Goal: Task Accomplishment & Management: Manage account settings

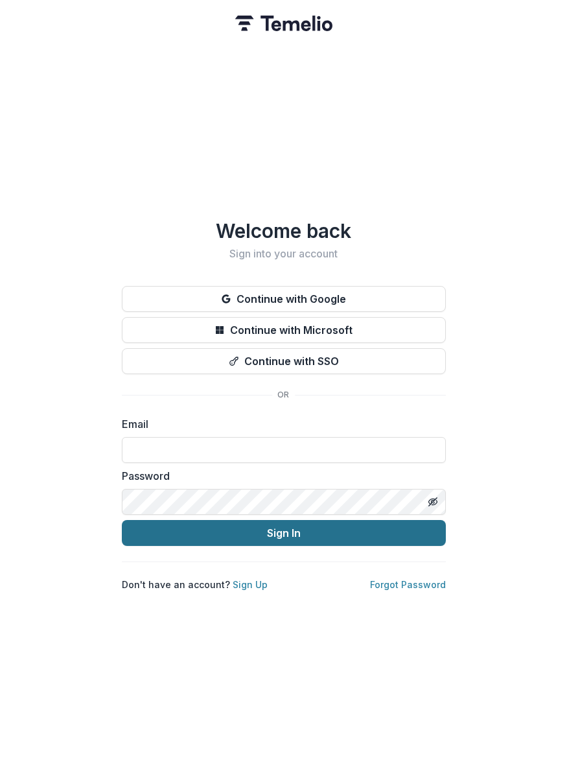
type input "**********"
click at [218, 520] on button "Sign In" at bounding box center [284, 533] width 324 height 26
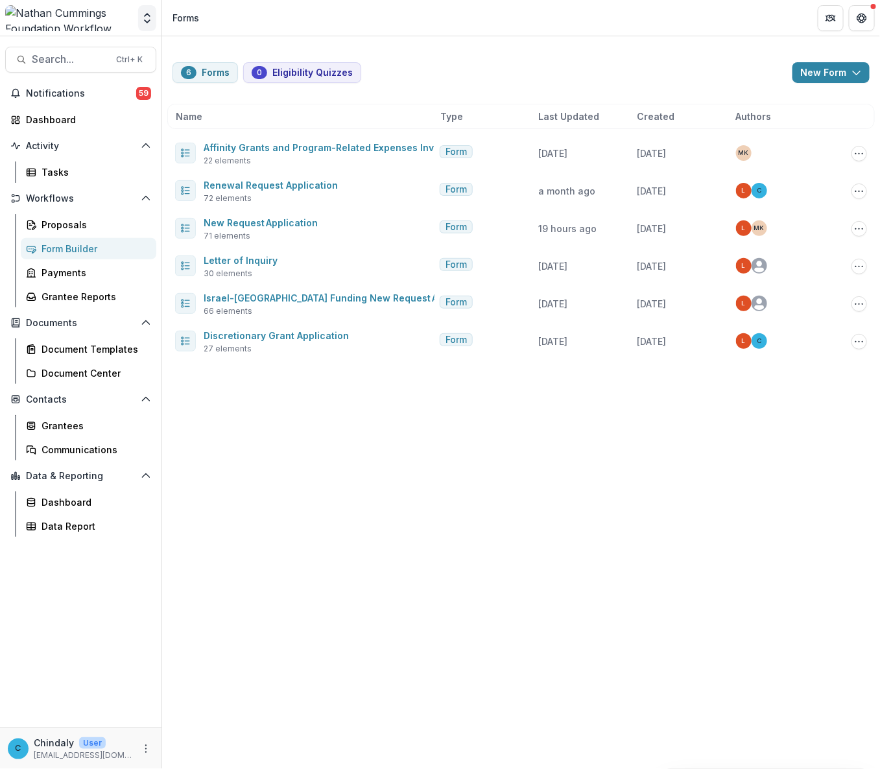
click at [150, 19] on icon "Open entity switcher" at bounding box center [147, 18] width 13 height 13
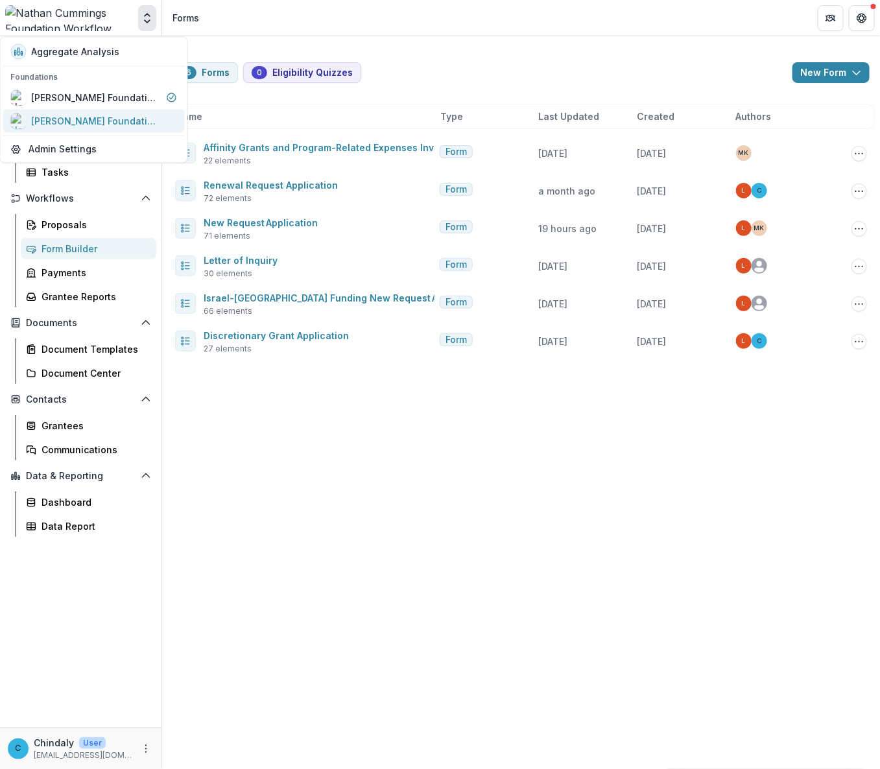
click at [93, 115] on div "[PERSON_NAME] Foundation Data Sandbox" at bounding box center [97, 121] width 130 height 14
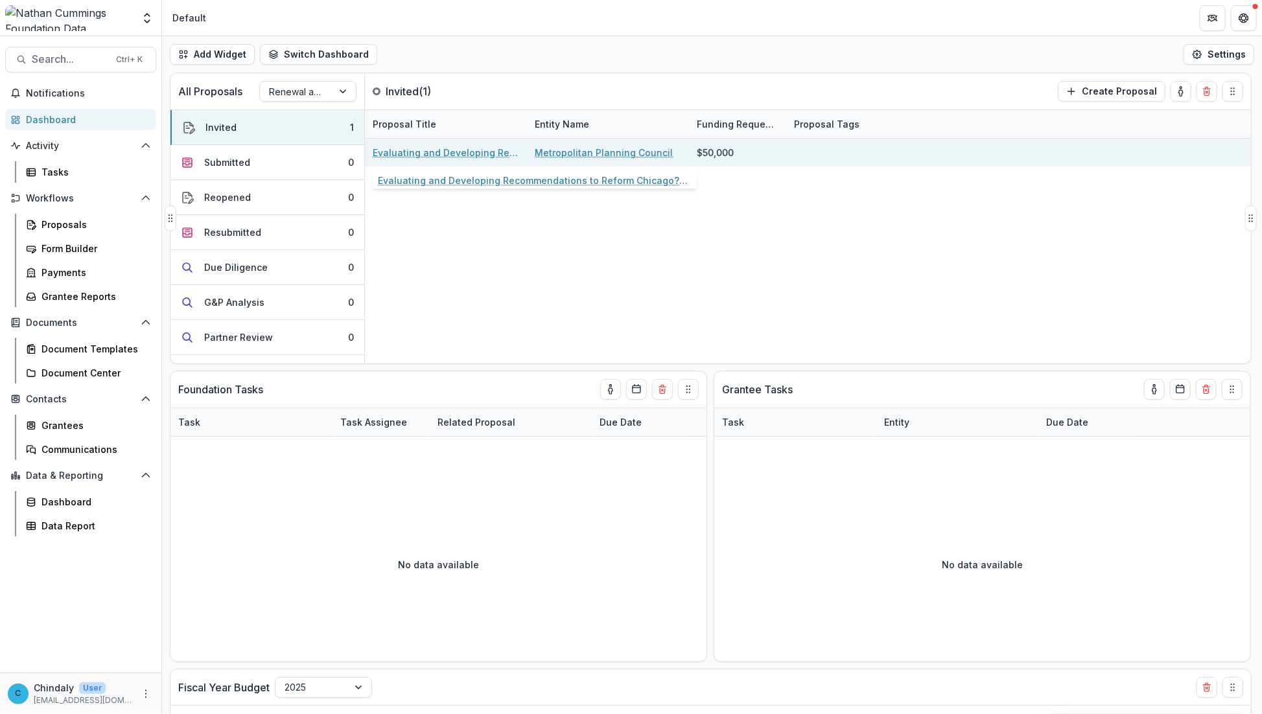
click at [428, 154] on link "Evaluating and Developing Recommendations to Reform Chicago?s Zoning and Land U…" at bounding box center [446, 153] width 146 height 14
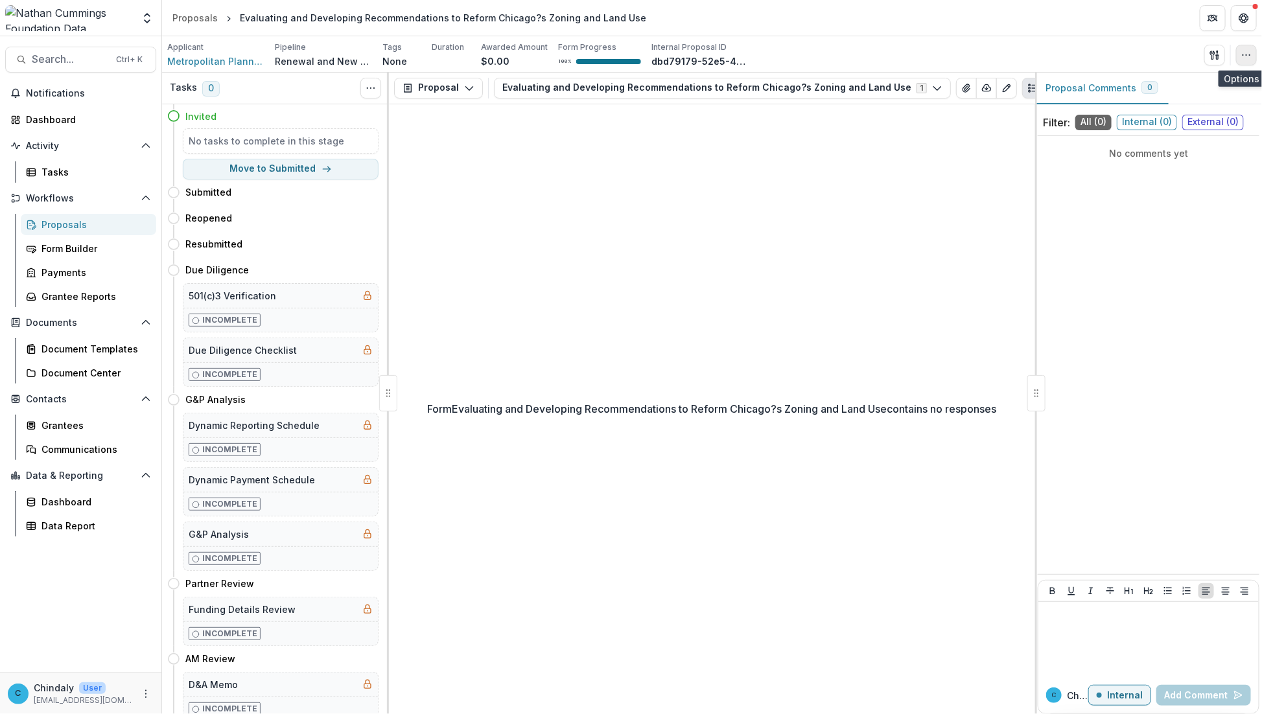
click at [879, 56] on icon "button" at bounding box center [1246, 55] width 10 height 10
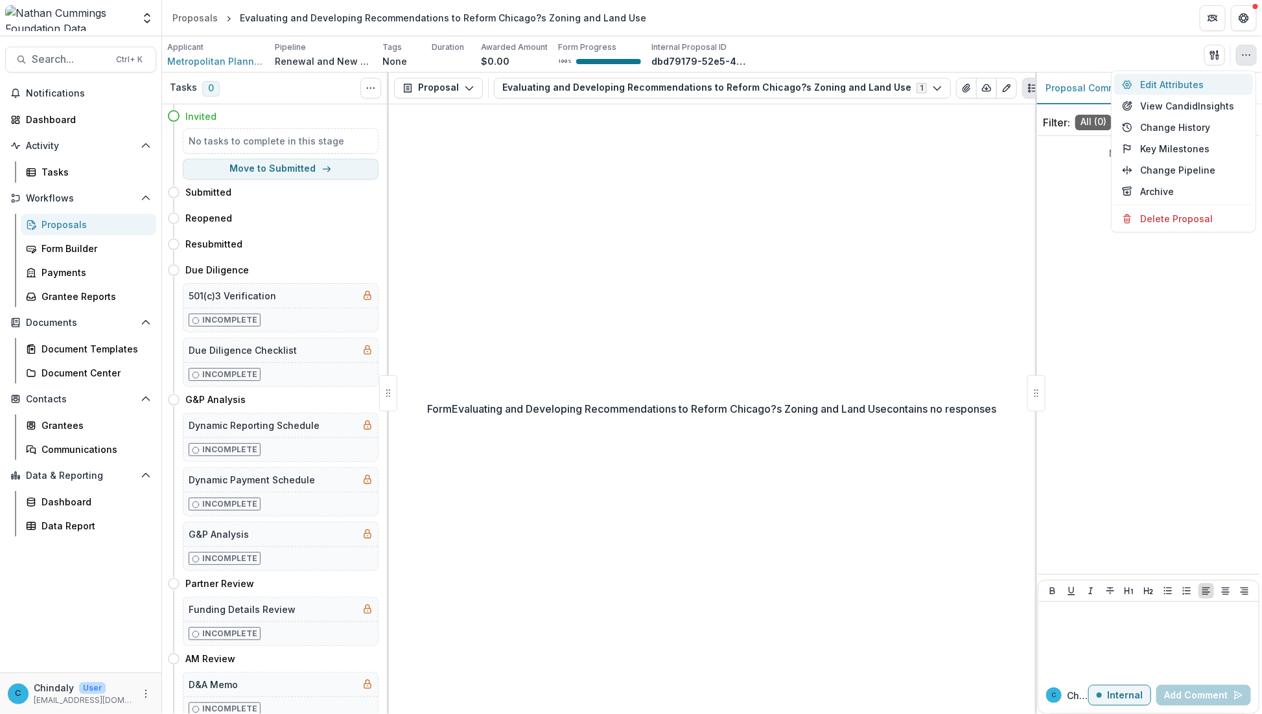
click at [879, 82] on button "Edit Attributes" at bounding box center [1183, 84] width 139 height 21
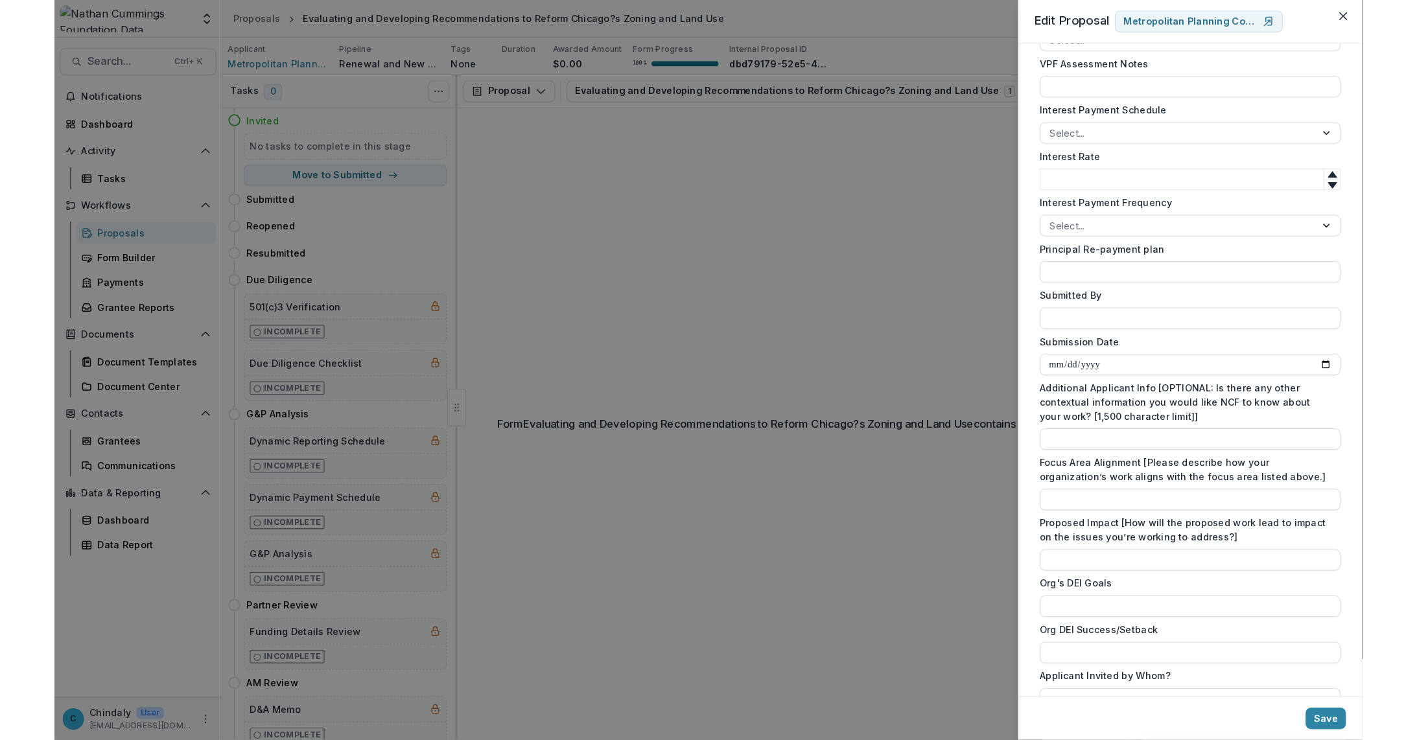
scroll to position [4393, 0]
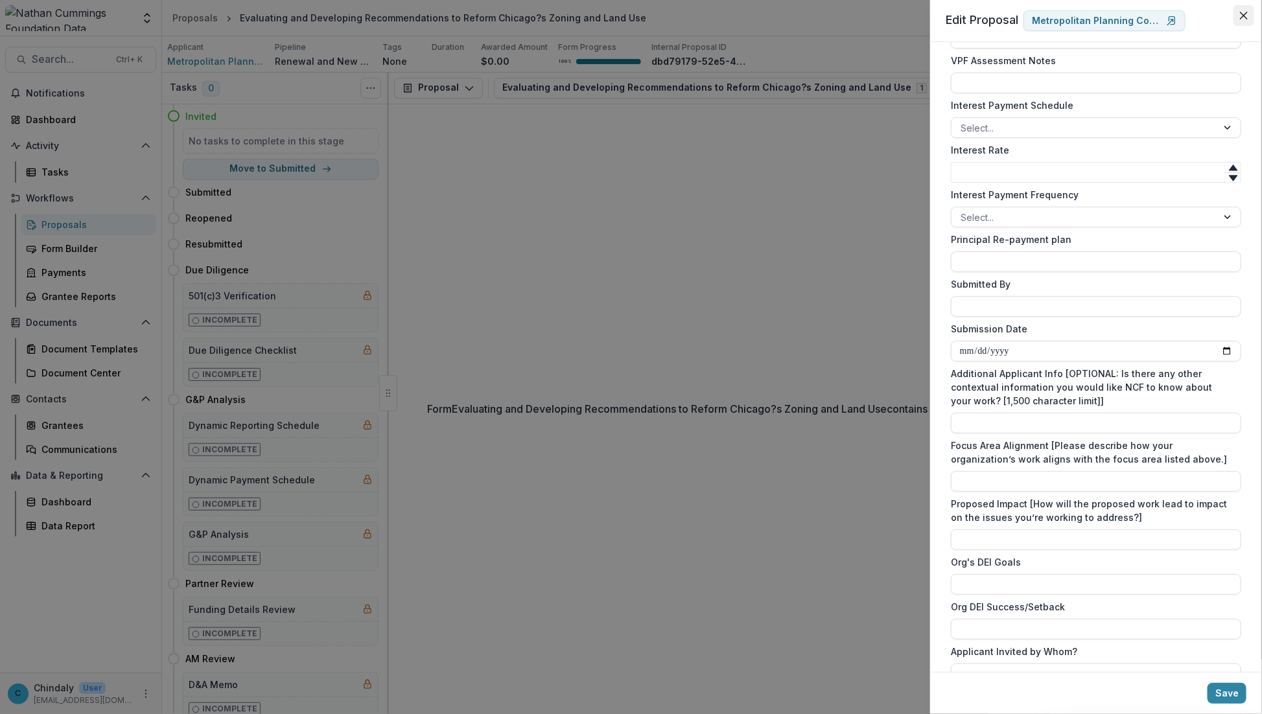
click at [879, 15] on button "Close" at bounding box center [1243, 15] width 21 height 21
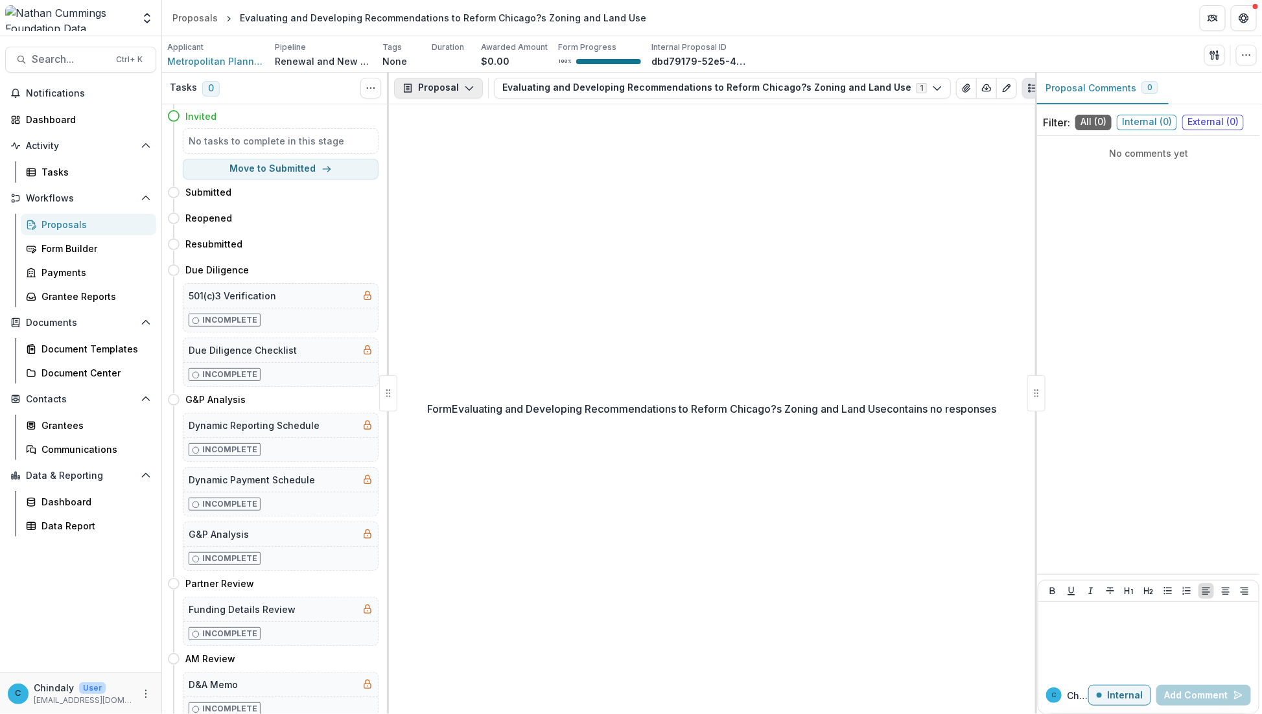
click at [471, 88] on icon "button" at bounding box center [469, 88] width 10 height 10
click at [563, 76] on div "Proposal Proposal Payments Reports Grant Agreements Board Summaries Bank Detail…" at bounding box center [712, 89] width 646 height 32
click at [568, 85] on button "Evaluating and Developing Recommendations to Reform Chicago?s Zoning and Land U…" at bounding box center [722, 88] width 457 height 21
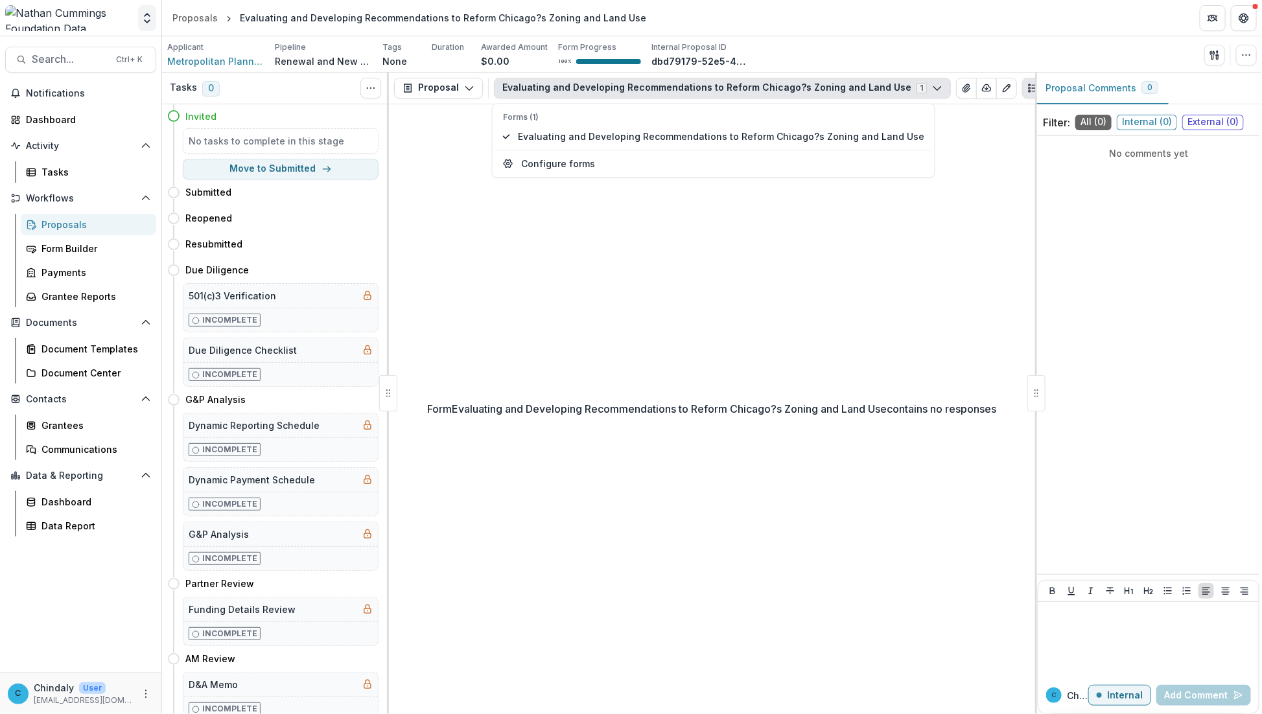
click at [141, 17] on icon "Open entity switcher" at bounding box center [147, 18] width 13 height 13
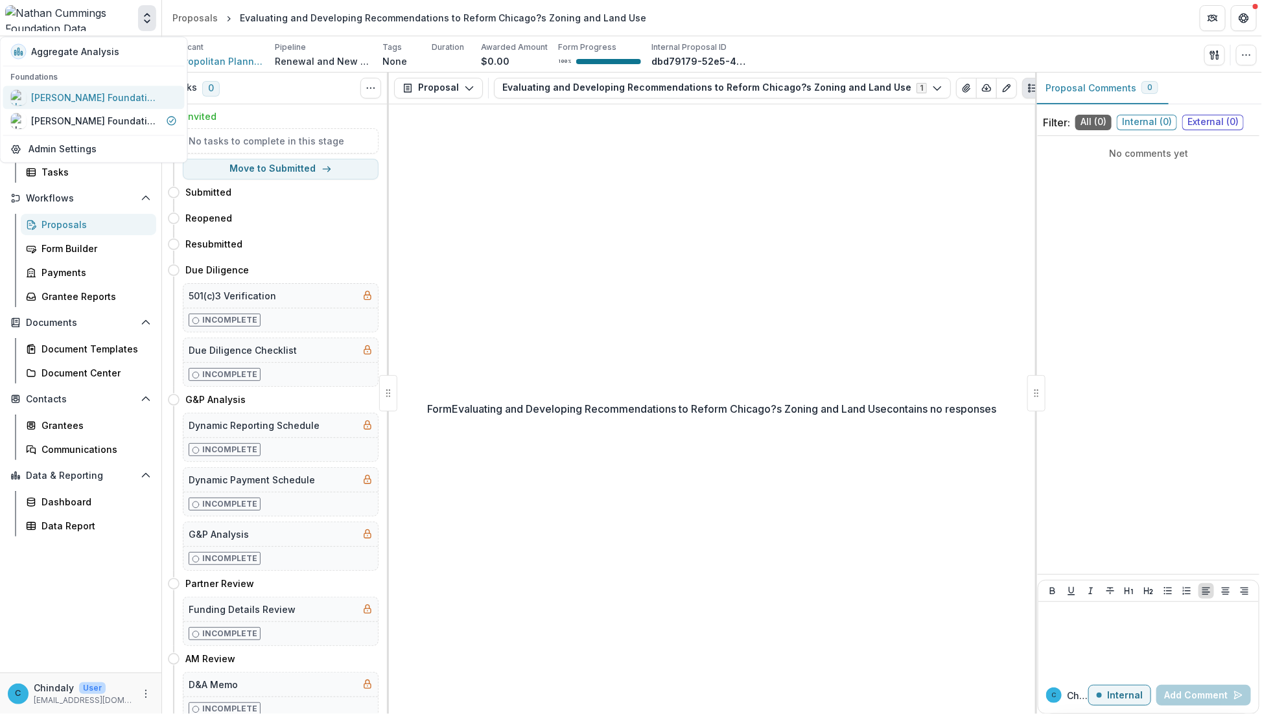
click at [54, 102] on div "[PERSON_NAME] Foundation Workflow Sandbox" at bounding box center [97, 98] width 130 height 14
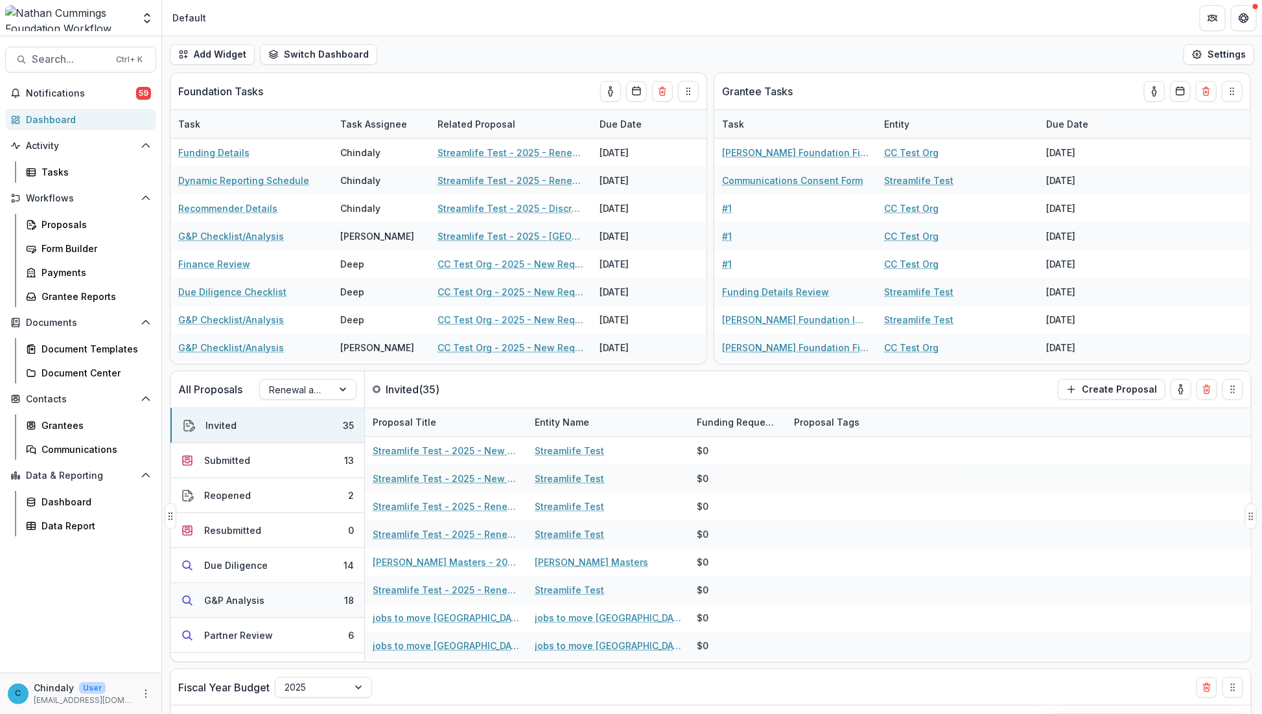
click at [259, 607] on div "G&P Analysis" at bounding box center [234, 601] width 60 height 14
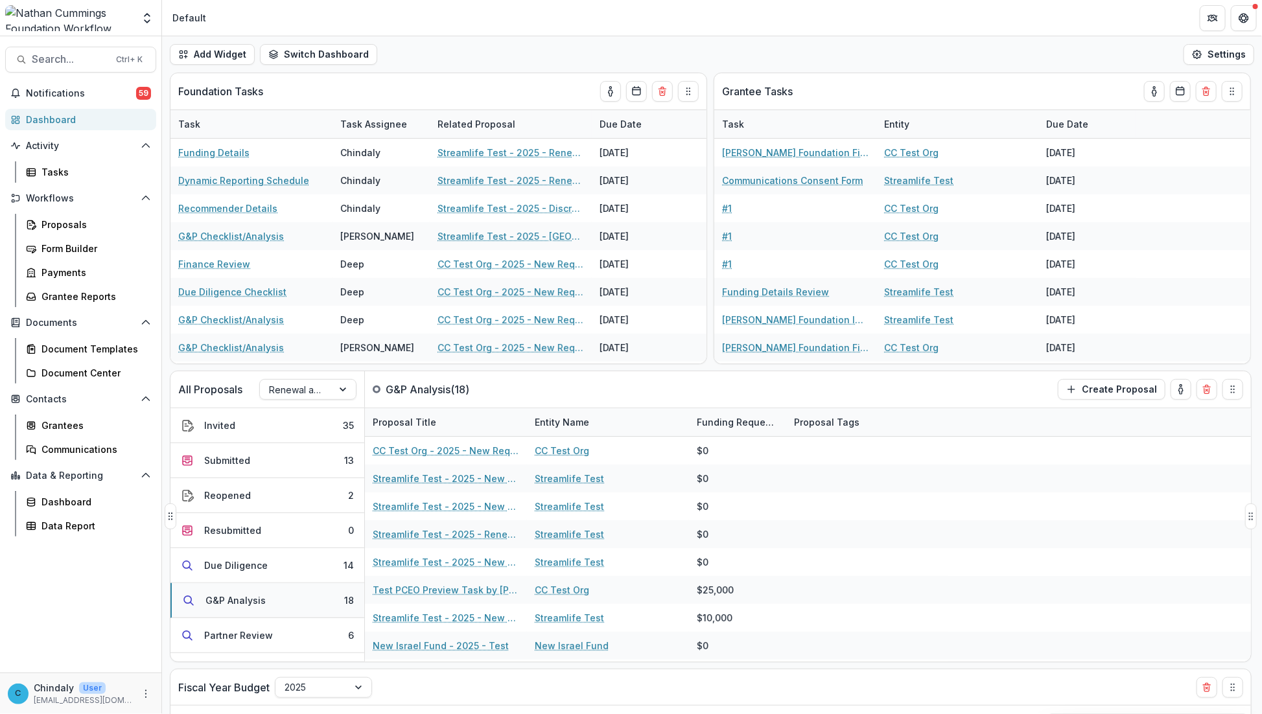
click at [250, 603] on div "G&P Analysis" at bounding box center [235, 601] width 60 height 14
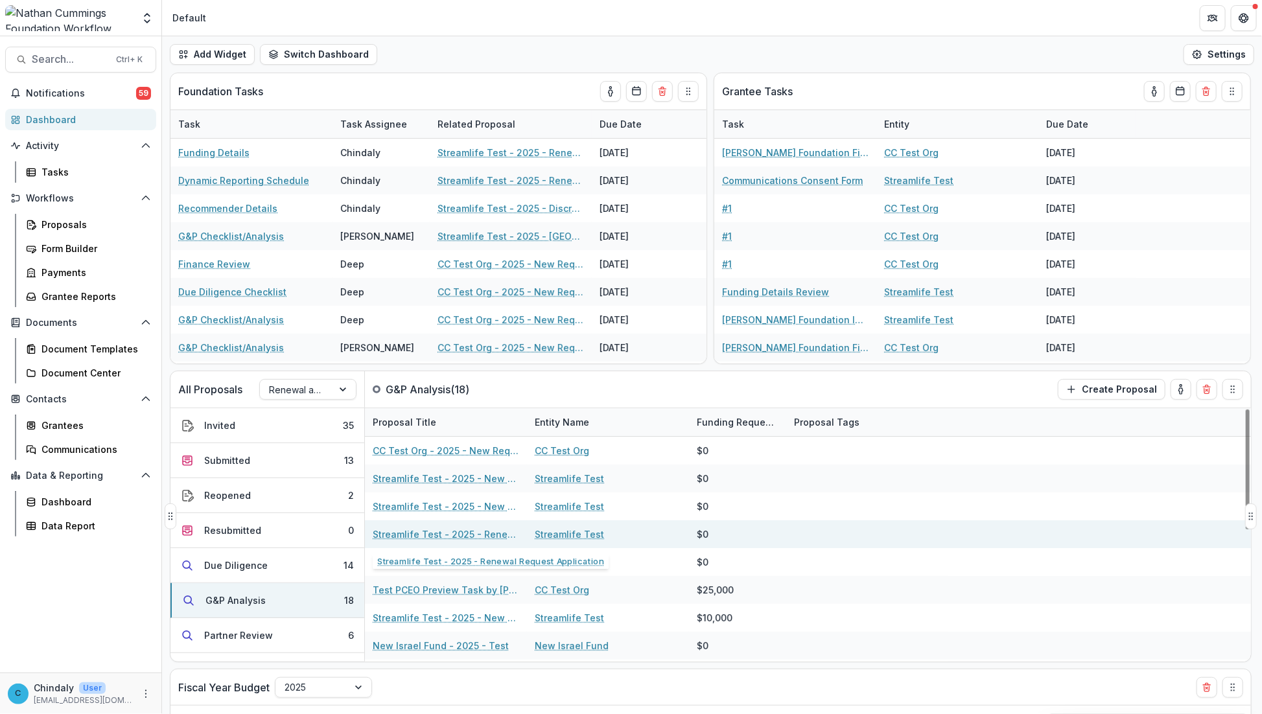
click at [439, 532] on link "Streamlife Test - 2025 - Renewal Request Application" at bounding box center [446, 535] width 146 height 14
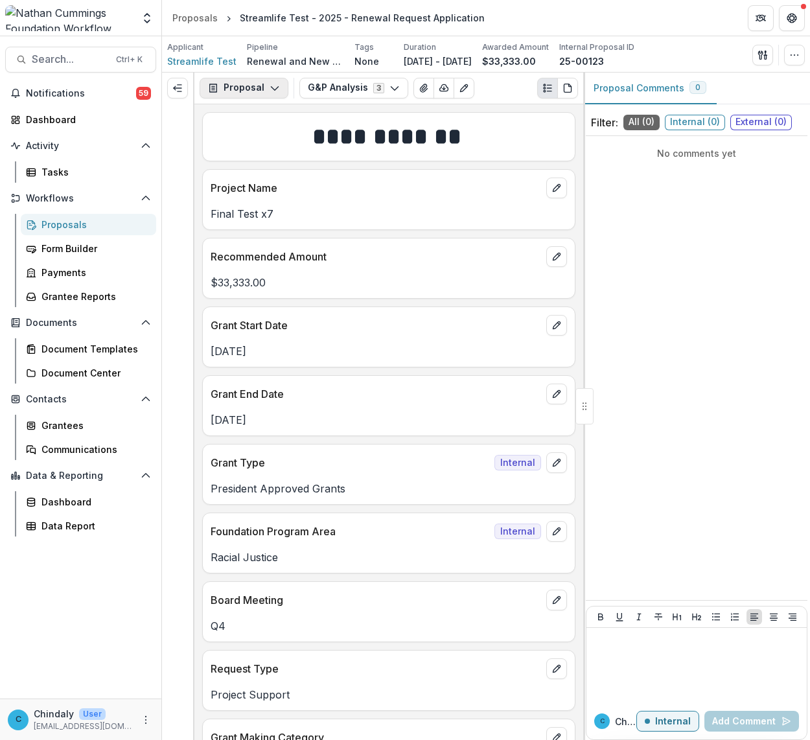
click at [264, 84] on button "Proposal" at bounding box center [244, 88] width 89 height 21
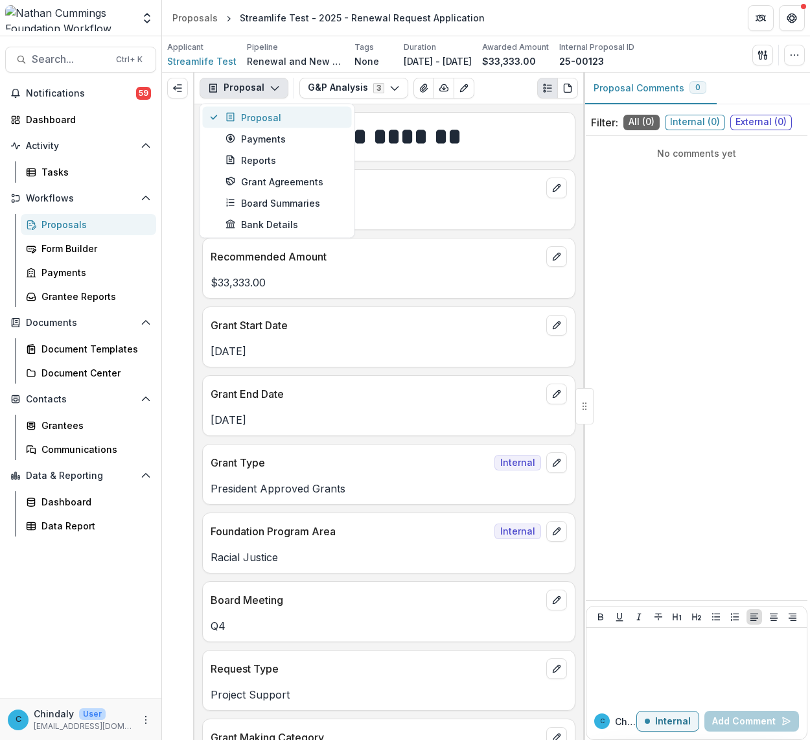
click at [259, 114] on div "Proposal" at bounding box center [285, 117] width 119 height 14
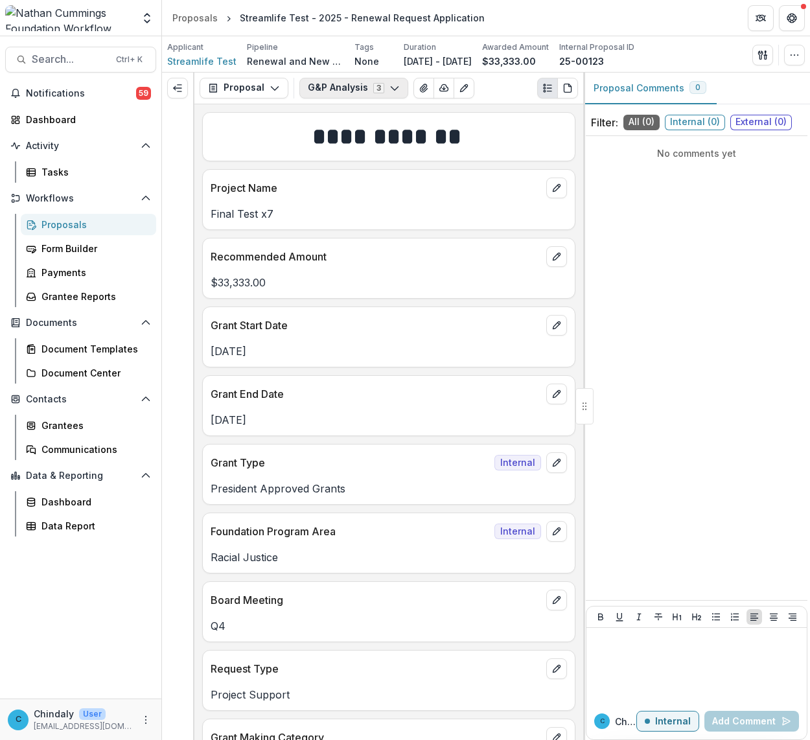
click at [328, 86] on button "G&P Analysis 3" at bounding box center [353, 88] width 109 height 21
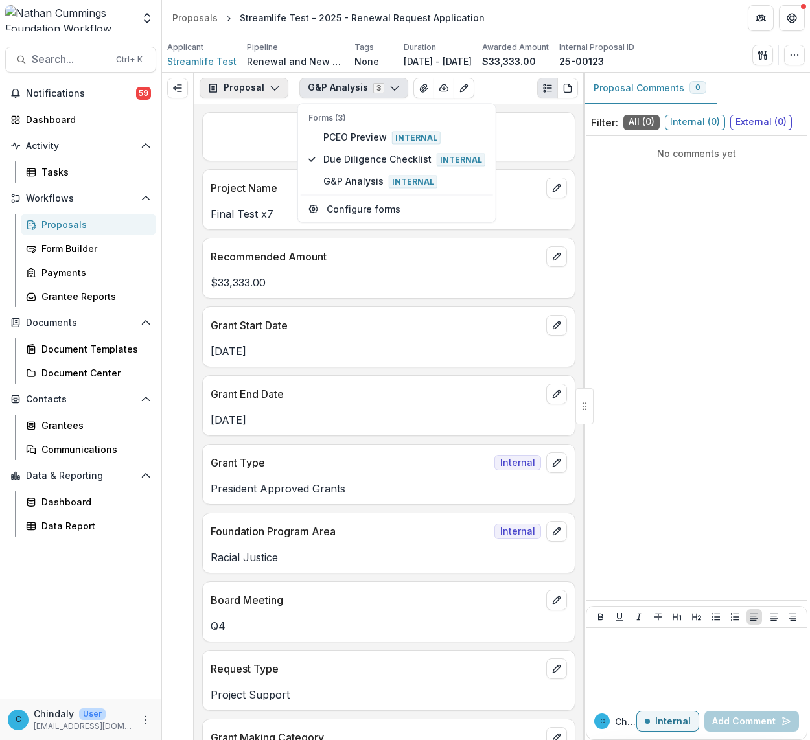
click at [257, 85] on button "Proposal" at bounding box center [244, 88] width 89 height 21
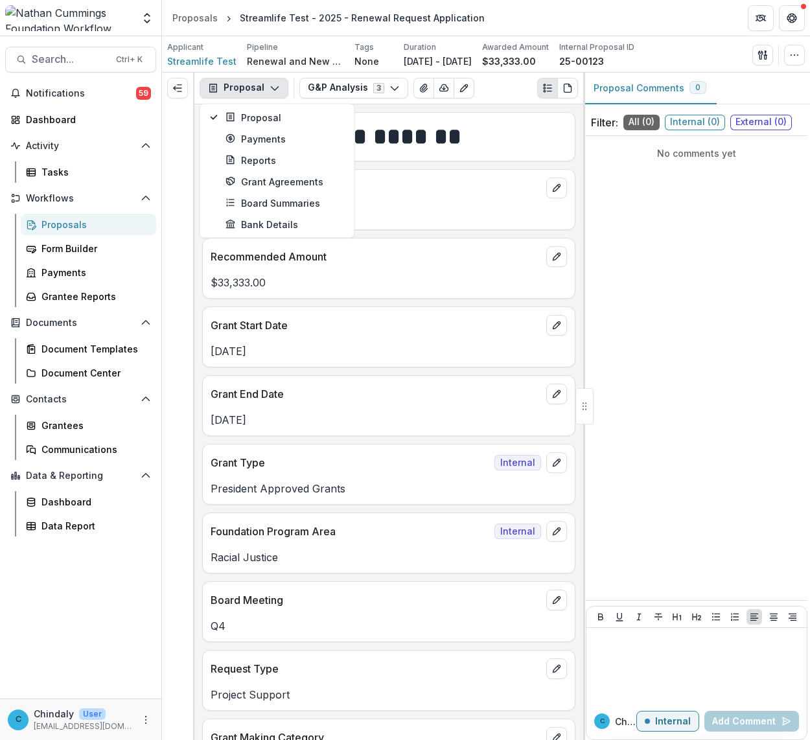
click at [651, 181] on div "No comments yet" at bounding box center [697, 368] width 222 height 454
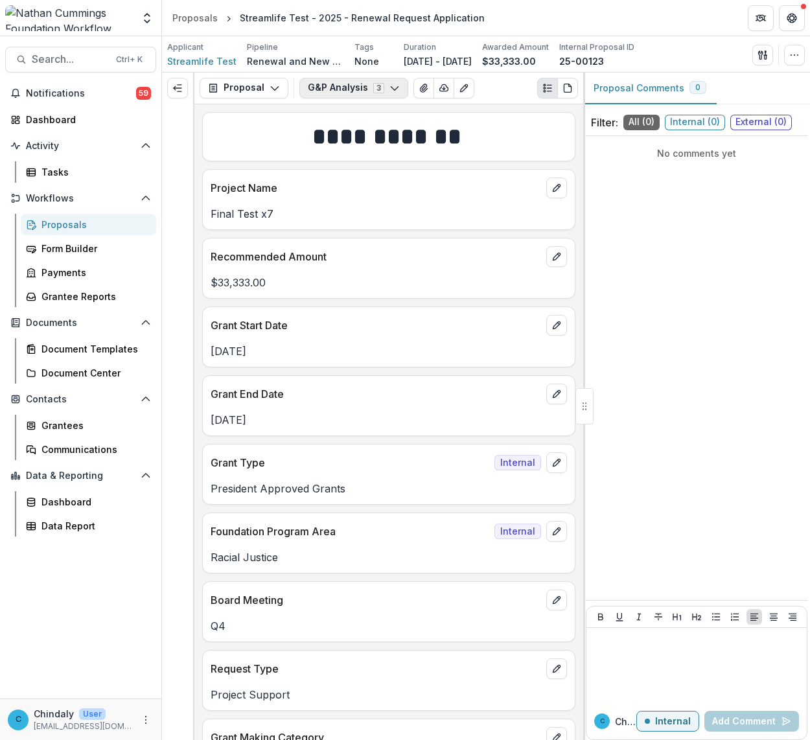
click at [331, 89] on button "G&P Analysis 3" at bounding box center [353, 88] width 109 height 21
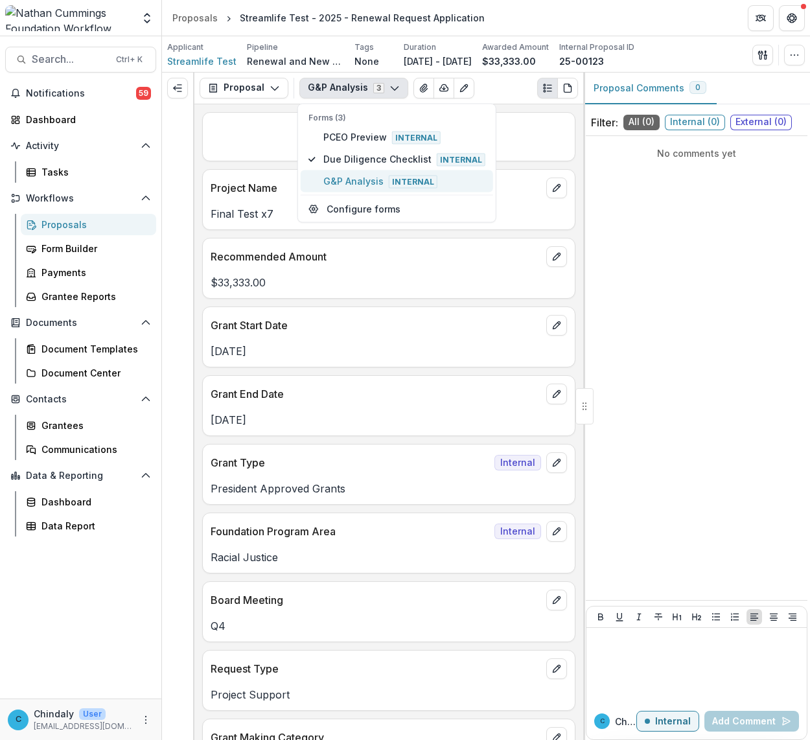
click at [338, 183] on span "G&P Analysis Internal" at bounding box center [404, 181] width 162 height 14
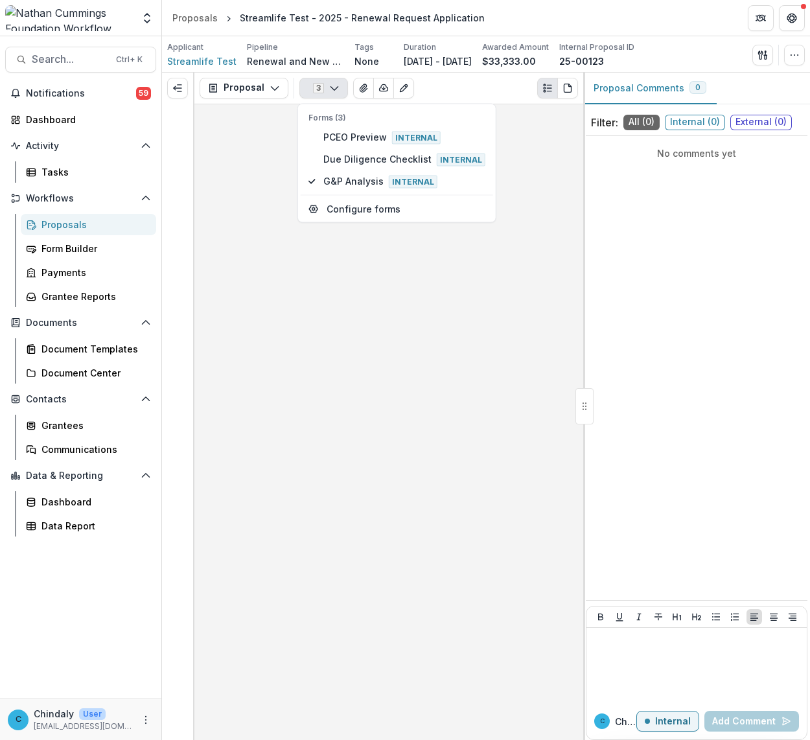
click at [477, 300] on div at bounding box center [388, 422] width 389 height 636
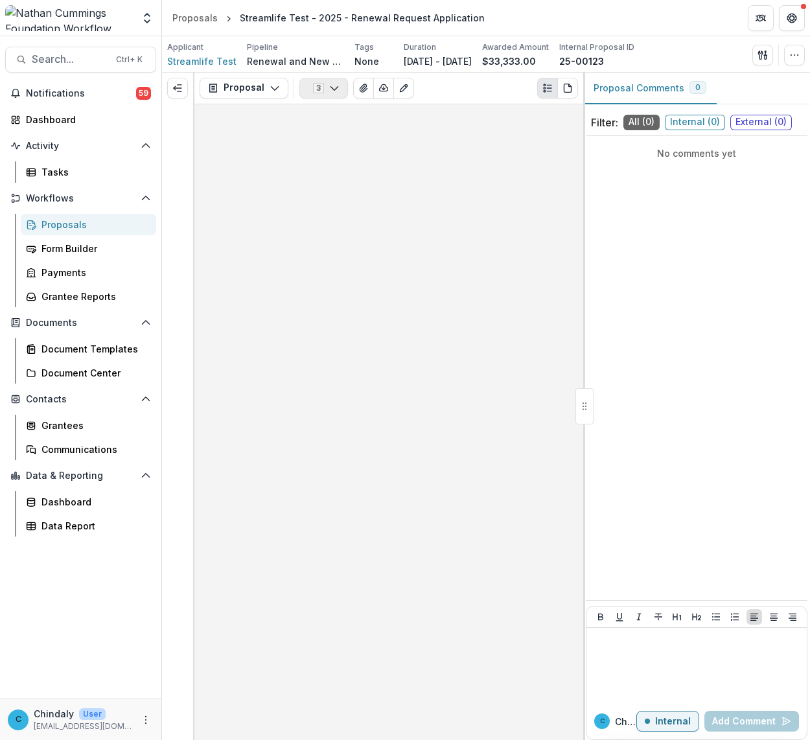
click at [323, 84] on button "3" at bounding box center [323, 88] width 49 height 21
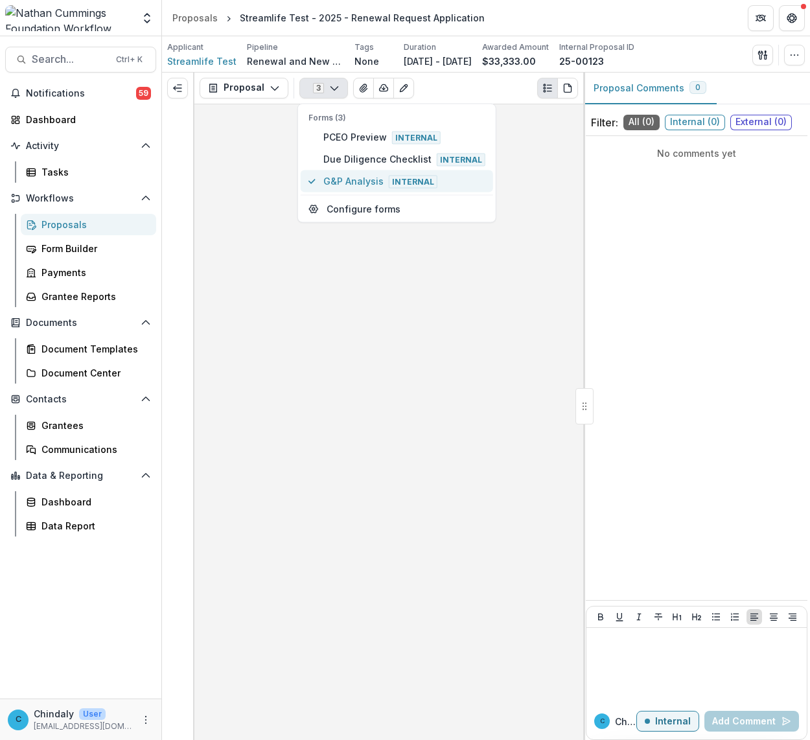
click at [340, 182] on span "G&P Analysis Internal" at bounding box center [404, 181] width 162 height 14
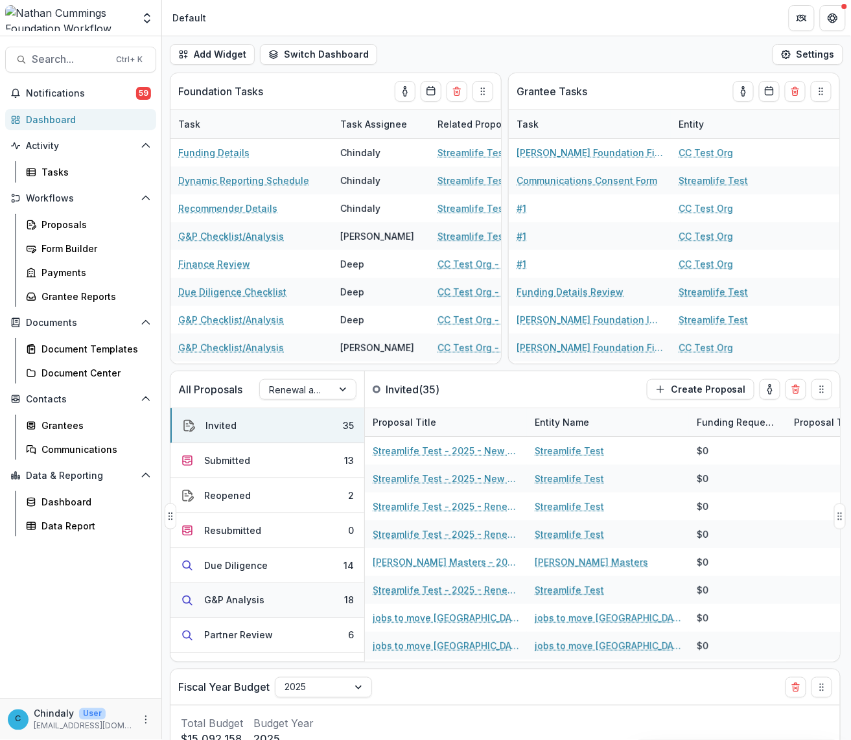
click at [237, 604] on div "G&P Analysis" at bounding box center [234, 601] width 60 height 14
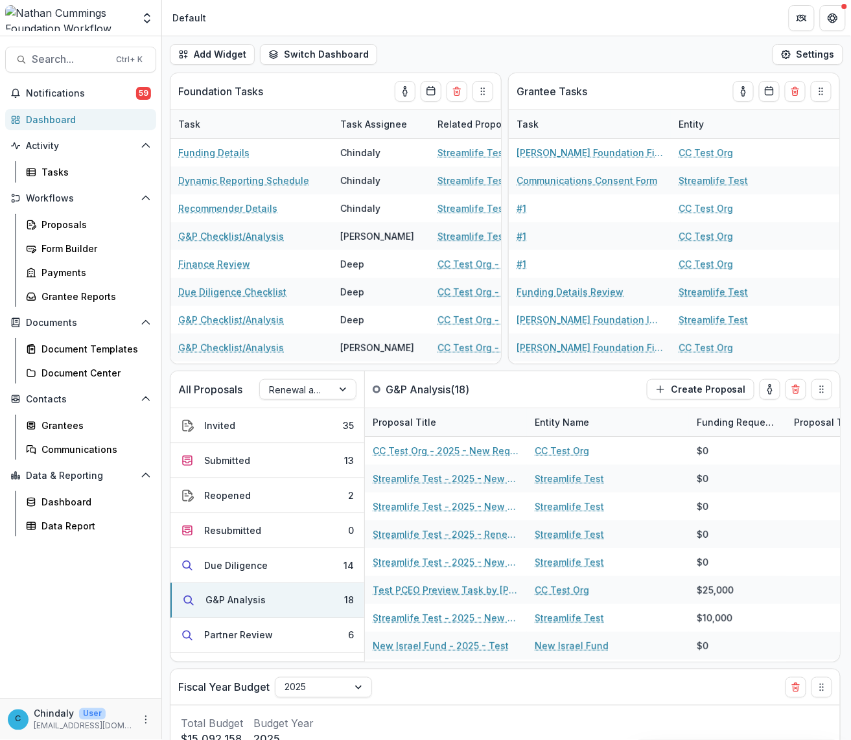
click at [669, 4] on header "Default" at bounding box center [506, 18] width 689 height 36
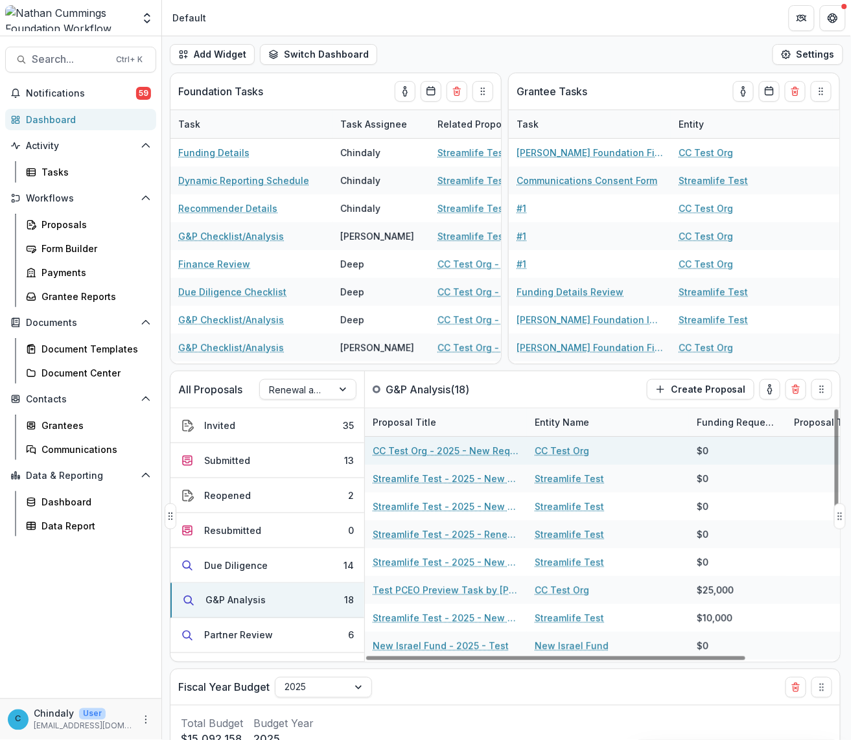
click at [399, 454] on link "CC Test Org - 2025 - New Request Application" at bounding box center [446, 451] width 146 height 14
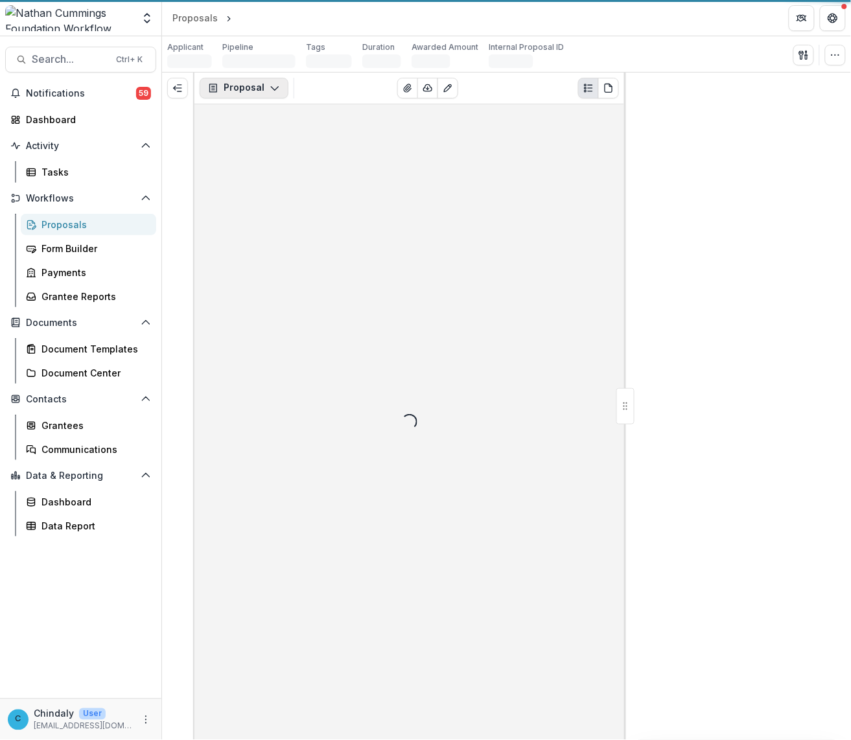
click at [235, 92] on button "Proposal" at bounding box center [244, 88] width 89 height 21
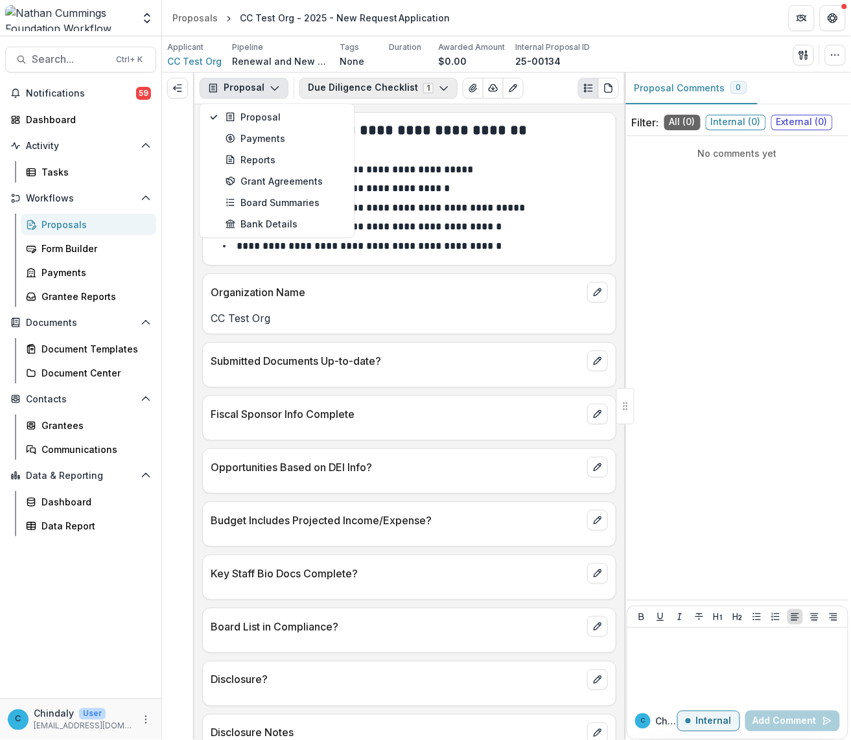
click at [315, 88] on button "Due Diligence Checklist 1" at bounding box center [378, 88] width 158 height 21
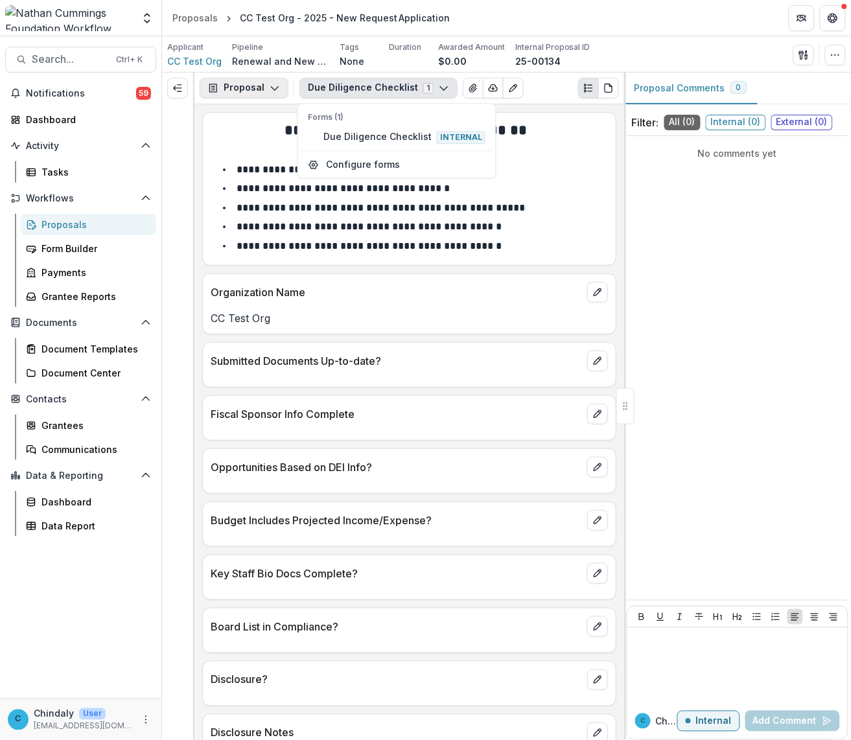
click at [275, 89] on icon "button" at bounding box center [275, 88] width 10 height 10
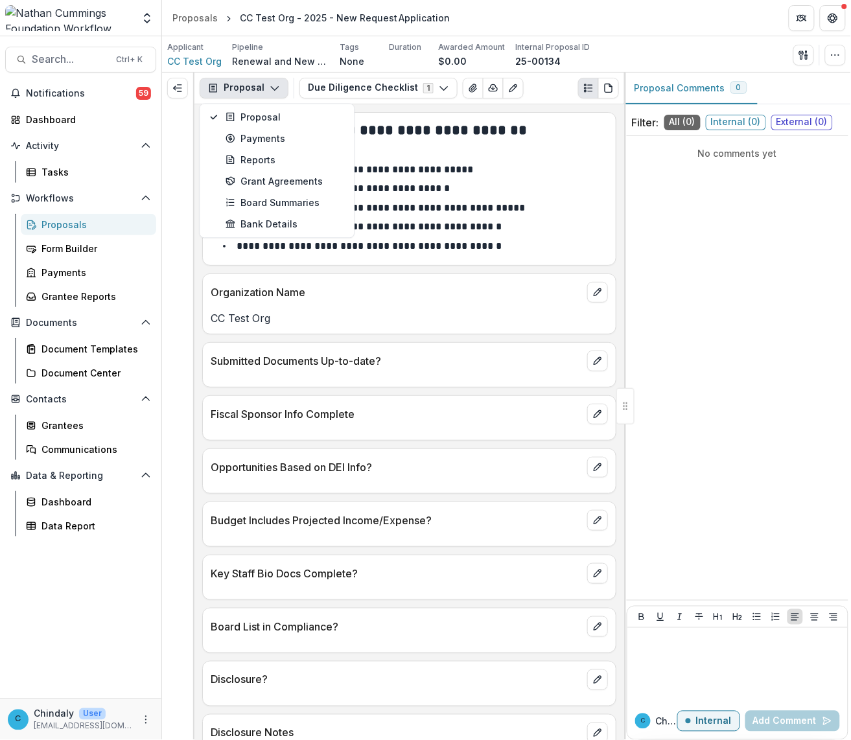
click at [275, 89] on icon "button" at bounding box center [275, 88] width 10 height 10
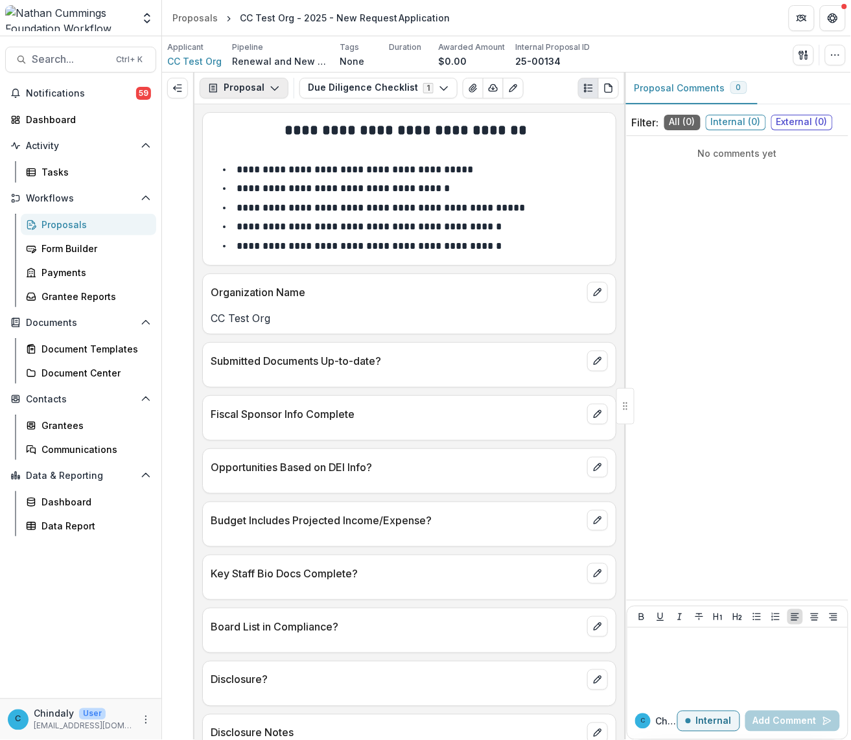
click at [266, 86] on button "Proposal" at bounding box center [244, 88] width 89 height 21
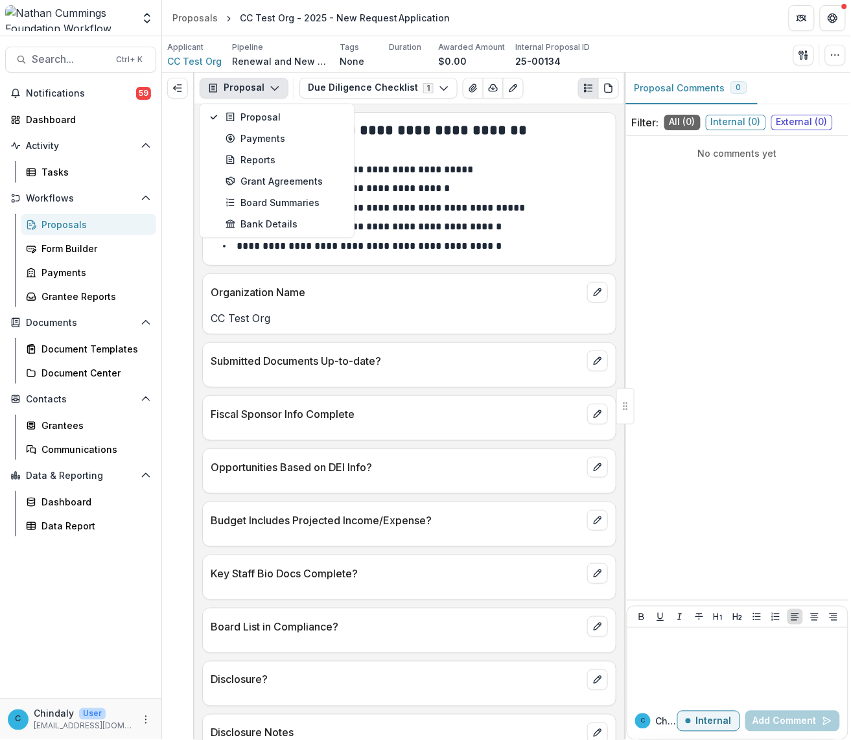
click at [767, 203] on div "No comments yet" at bounding box center [738, 368] width 222 height 454
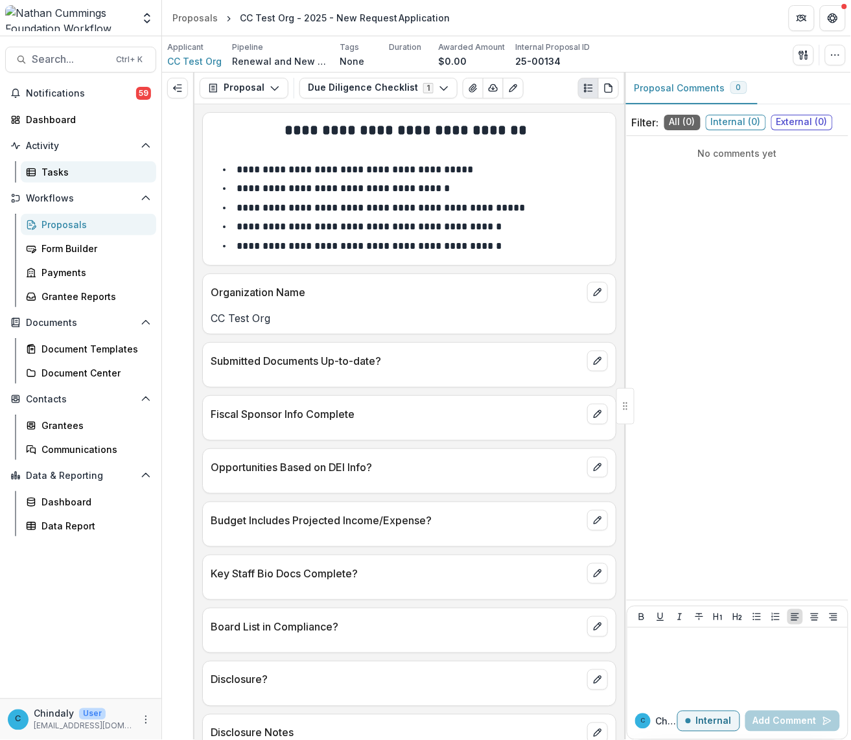
click at [54, 172] on div "Tasks" at bounding box center [93, 172] width 104 height 14
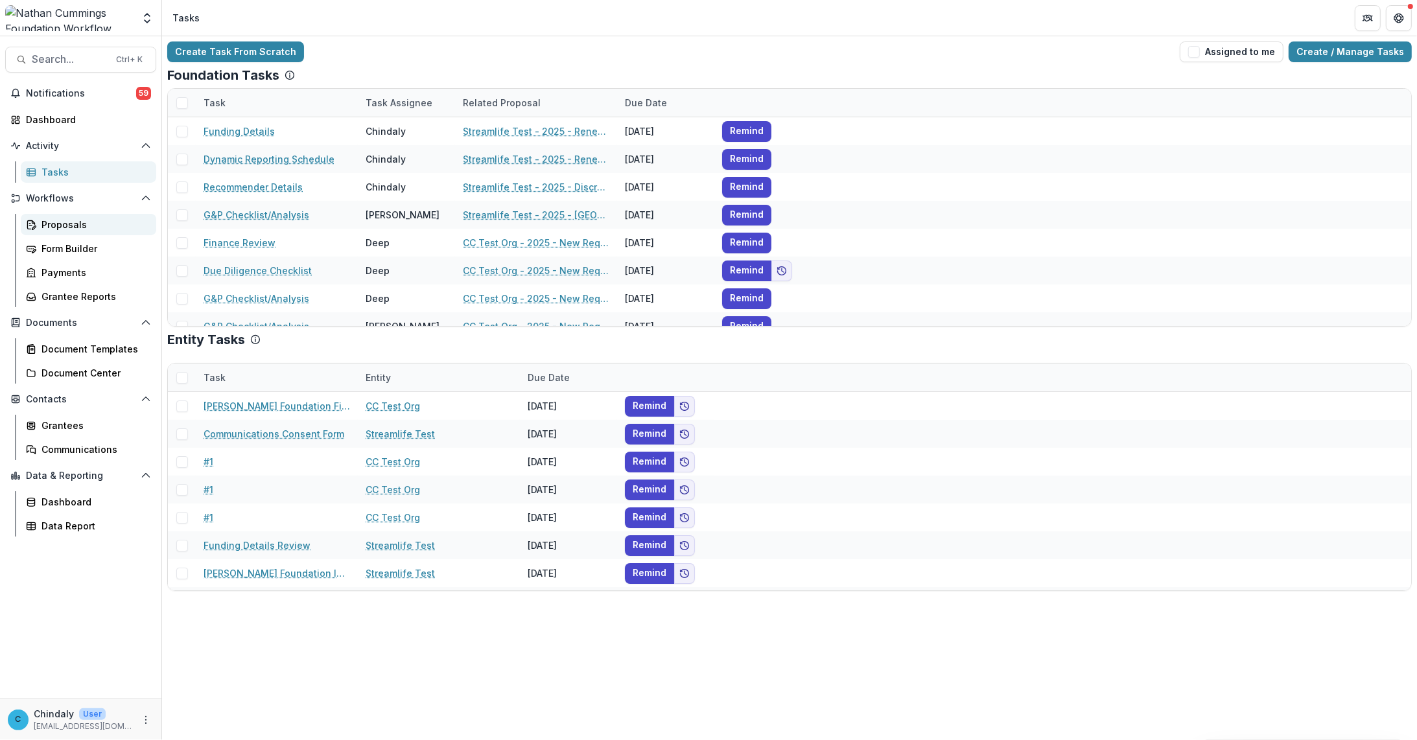
click at [67, 228] on div "Proposals" at bounding box center [93, 225] width 104 height 14
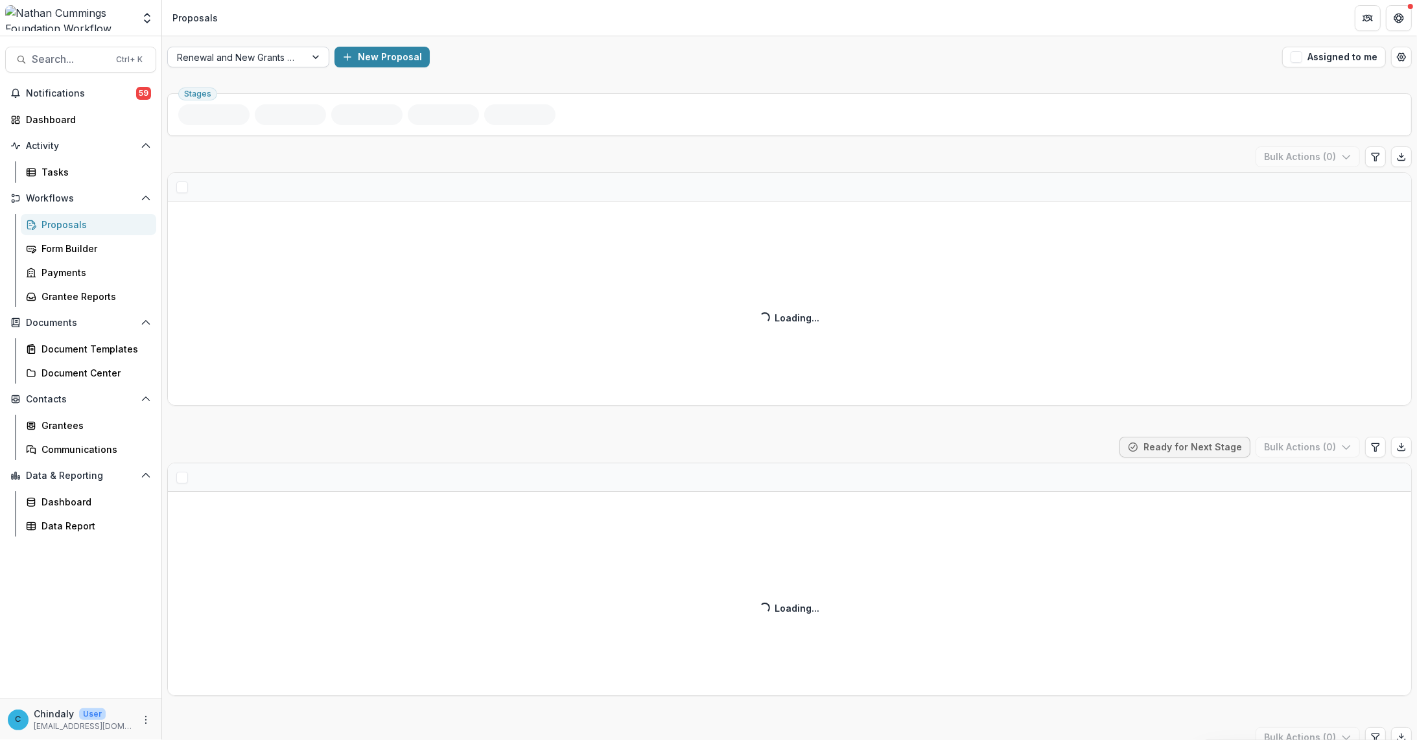
click at [305, 50] on div "Renewal and New Grants Pipeline" at bounding box center [236, 57] width 137 height 19
click at [318, 60] on div at bounding box center [316, 56] width 23 height 19
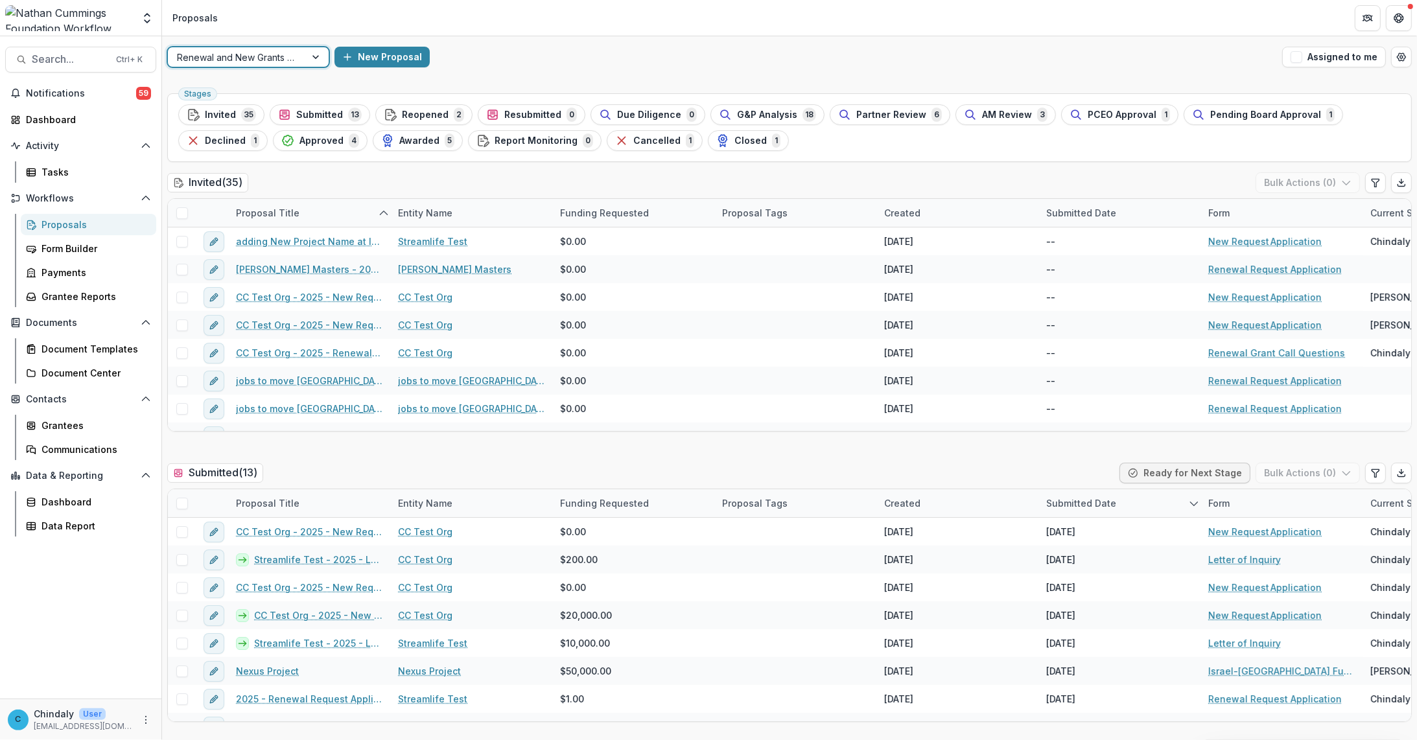
click at [318, 60] on div at bounding box center [316, 56] width 23 height 19
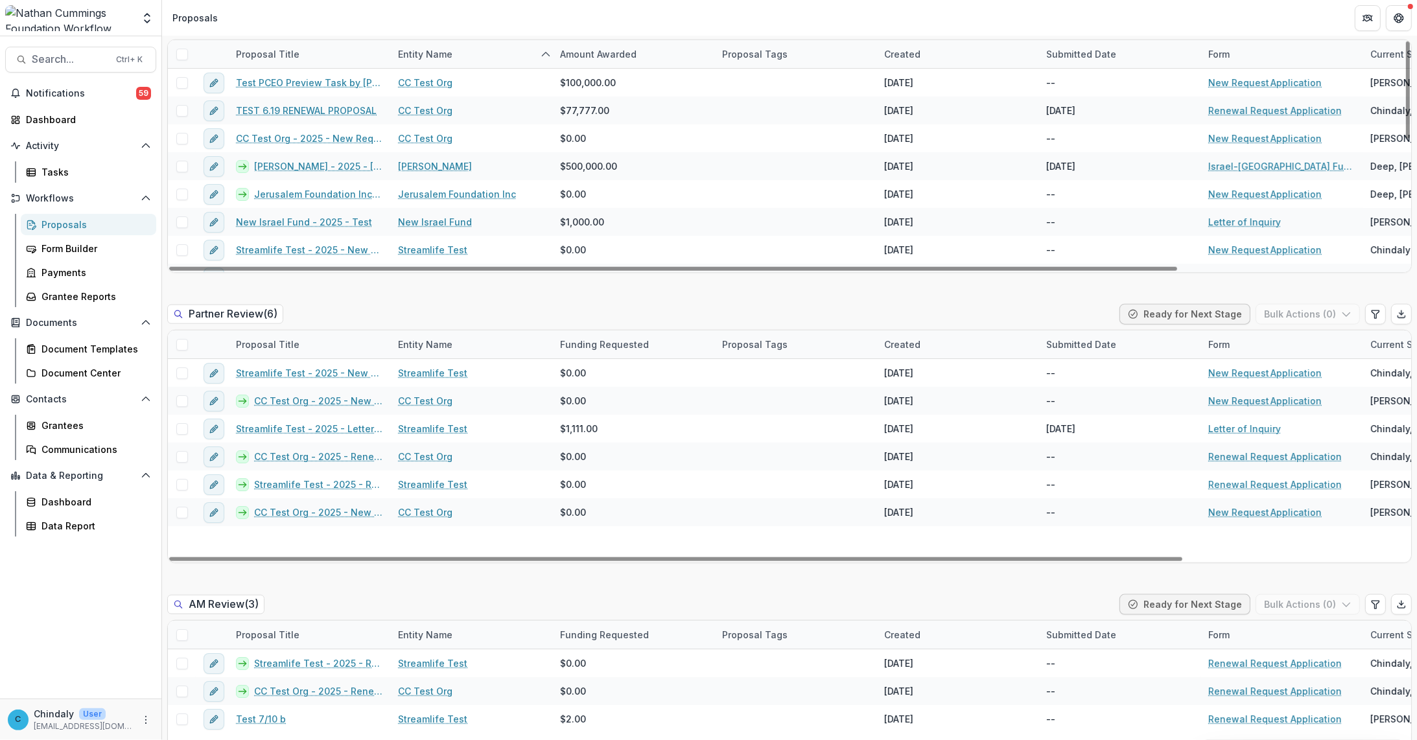
scroll to position [1619, 0]
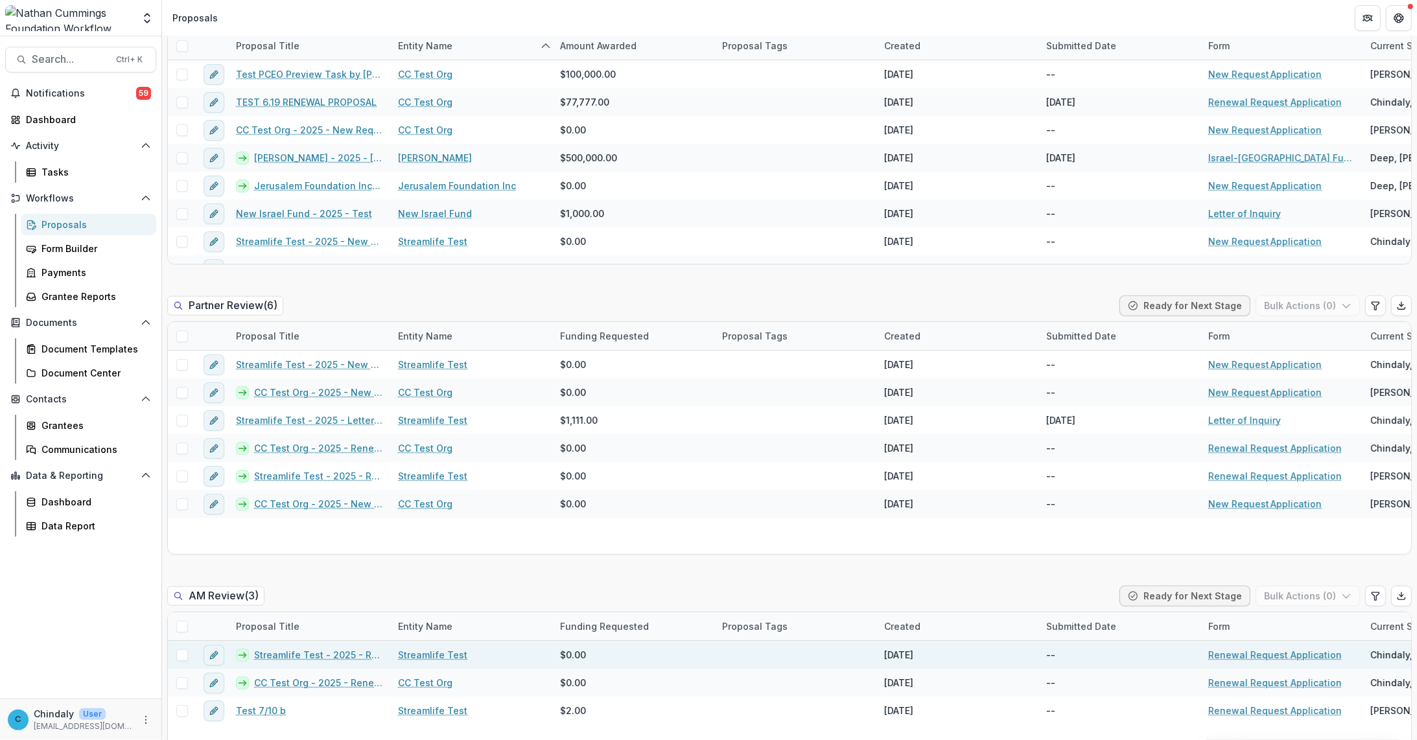
click at [316, 652] on link "Streamlife Test - 2025 - Renewal Request Application" at bounding box center [318, 655] width 128 height 14
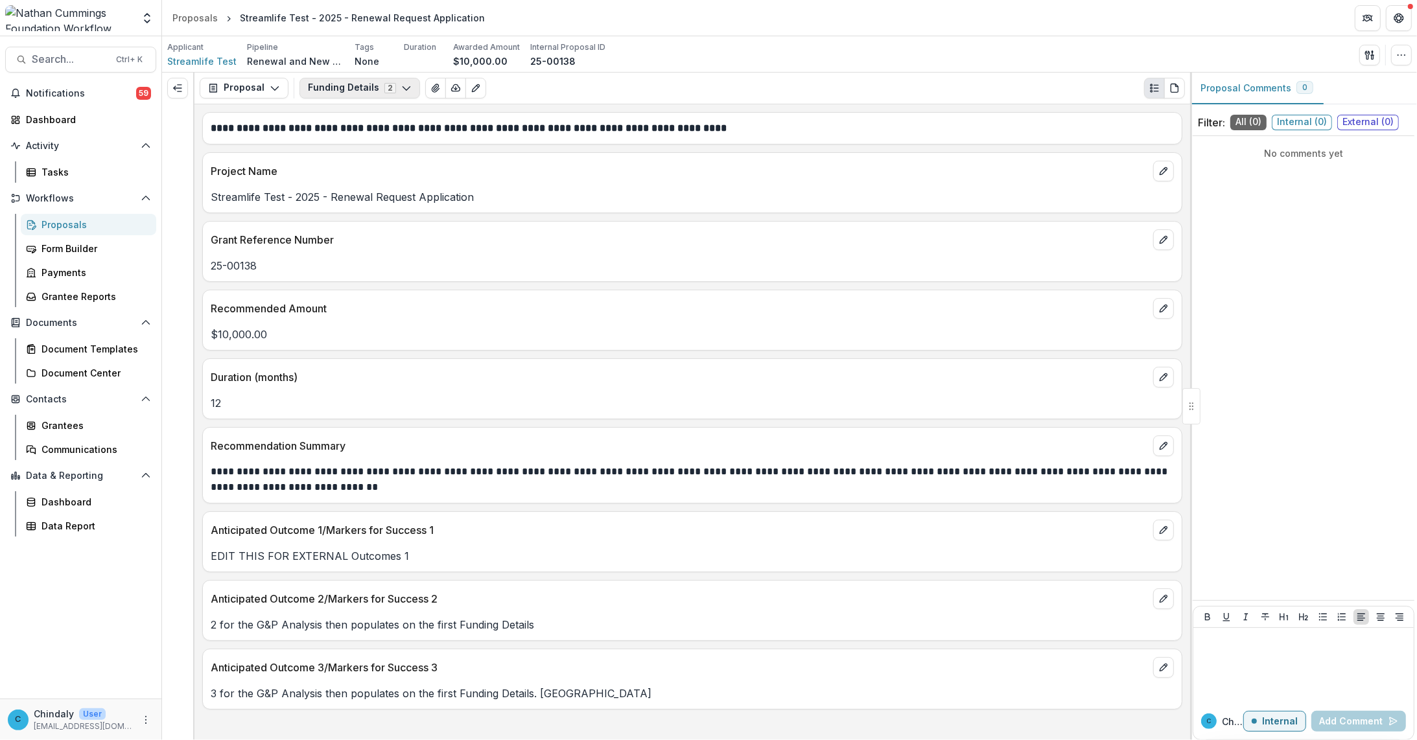
click at [349, 89] on button "Funding Details 2" at bounding box center [359, 88] width 121 height 21
click at [879, 256] on div "No comments yet" at bounding box center [1304, 368] width 222 height 454
click at [365, 92] on button "Funding Details 2" at bounding box center [359, 88] width 121 height 21
click at [347, 128] on button "G&P Analysis Internal" at bounding box center [379, 137] width 156 height 22
click at [347, 137] on span "G&P Analysis Internal" at bounding box center [385, 137] width 125 height 14
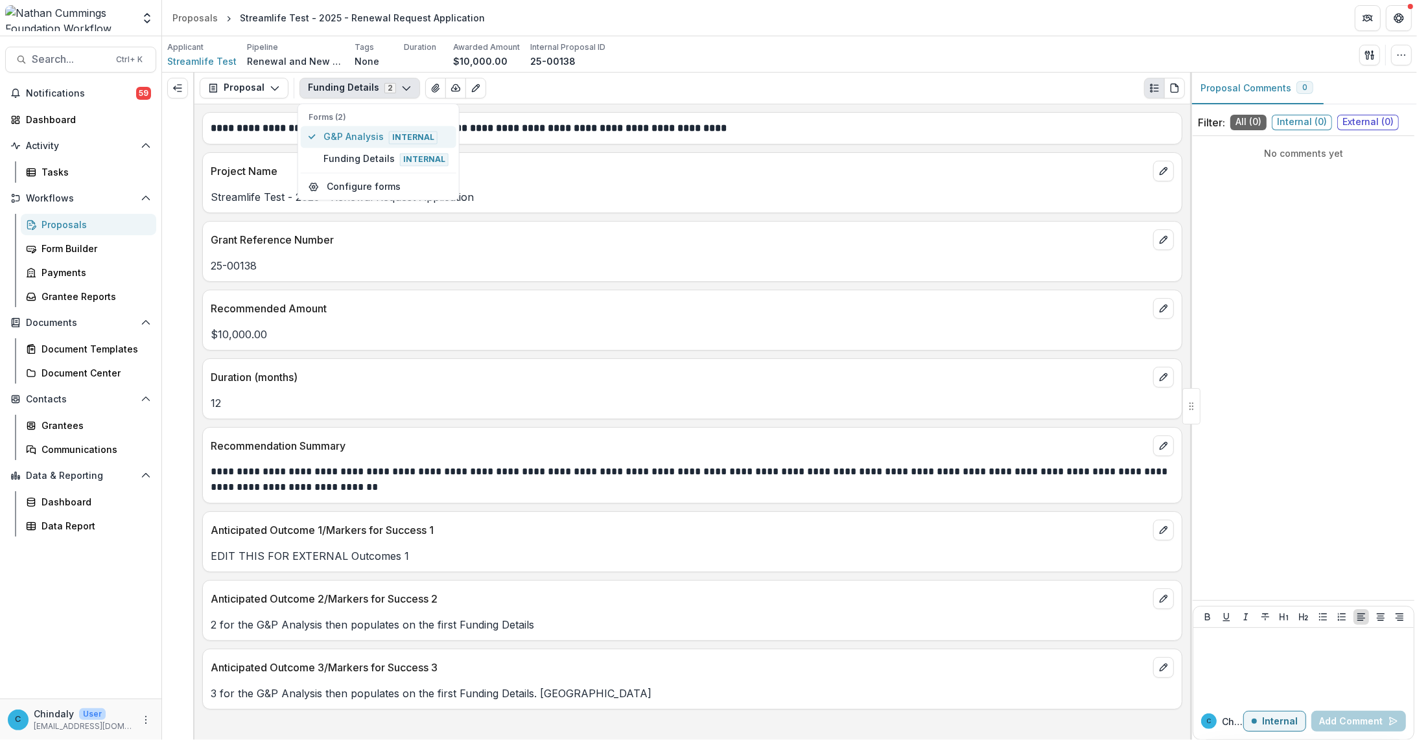
click at [347, 137] on span "G&P Analysis Internal" at bounding box center [385, 137] width 125 height 14
click at [400, 139] on span "Internal" at bounding box center [413, 138] width 49 height 13
click at [351, 143] on span "G&P Analysis Internal" at bounding box center [385, 137] width 125 height 14
click at [879, 308] on div "No comments yet" at bounding box center [1304, 368] width 222 height 454
click at [344, 89] on button "Funding Details 2" at bounding box center [359, 88] width 121 height 21
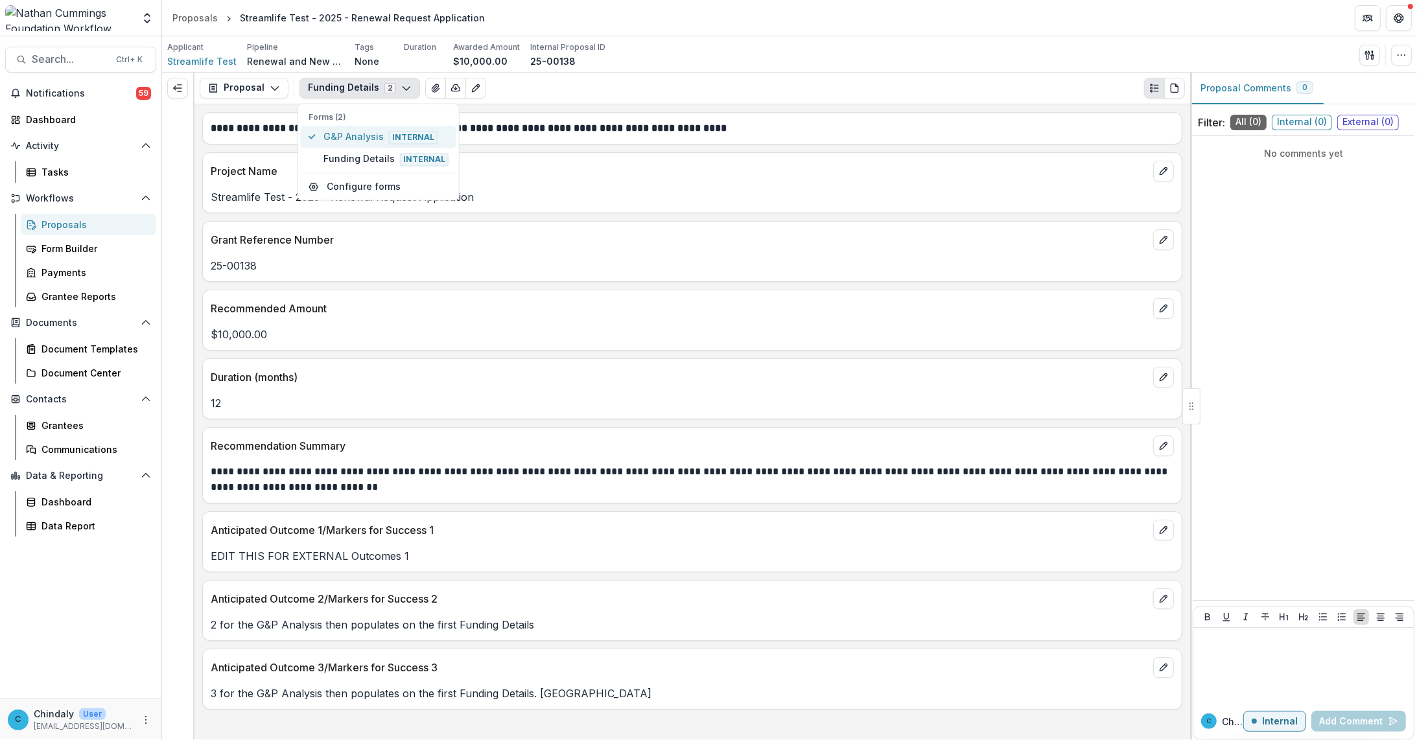
click at [344, 135] on span "G&P Analysis Internal" at bounding box center [385, 137] width 125 height 14
click at [344, 146] on button "G&P Analysis Internal" at bounding box center [379, 137] width 156 height 22
click at [342, 153] on span "Funding Details Internal" at bounding box center [385, 159] width 125 height 14
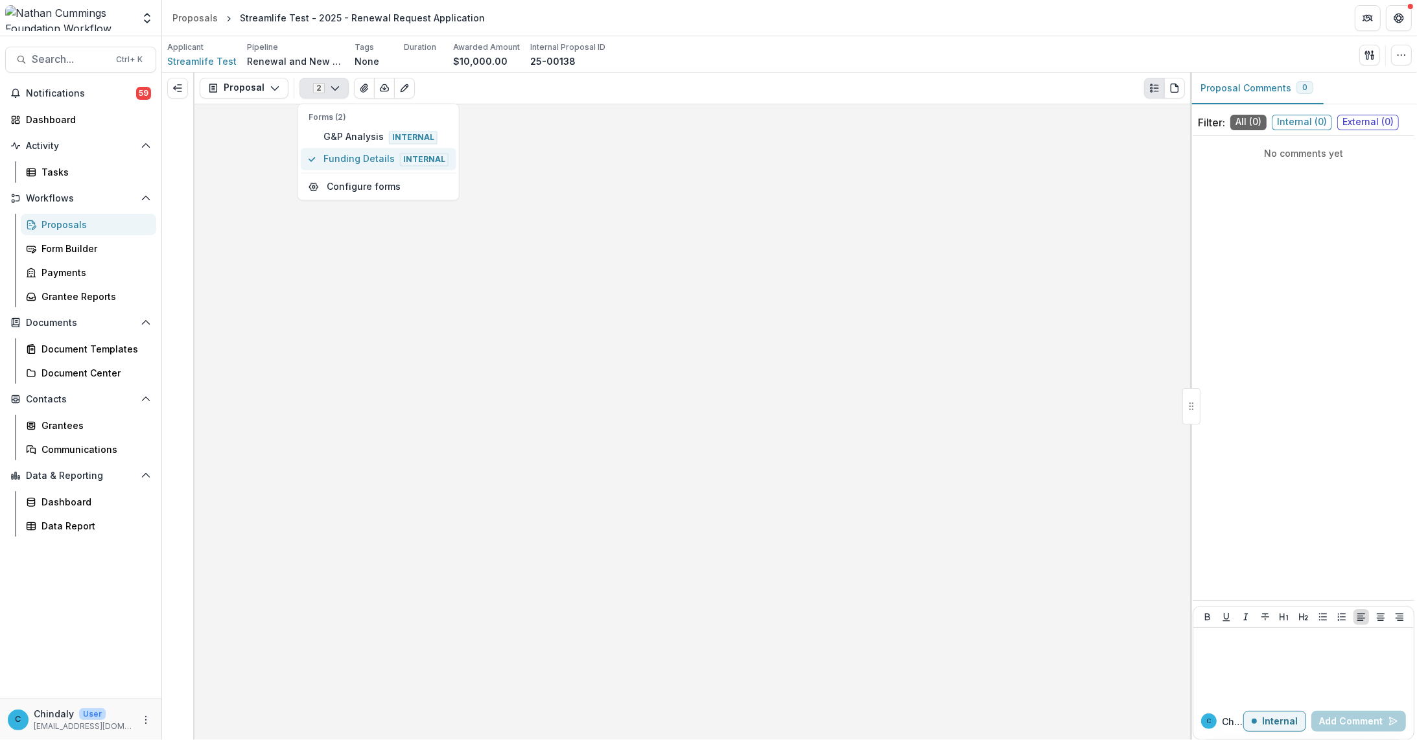
click at [342, 156] on span "Funding Details Internal" at bounding box center [385, 159] width 125 height 14
click at [350, 139] on span "G&P Analysis Internal" at bounding box center [385, 137] width 125 height 14
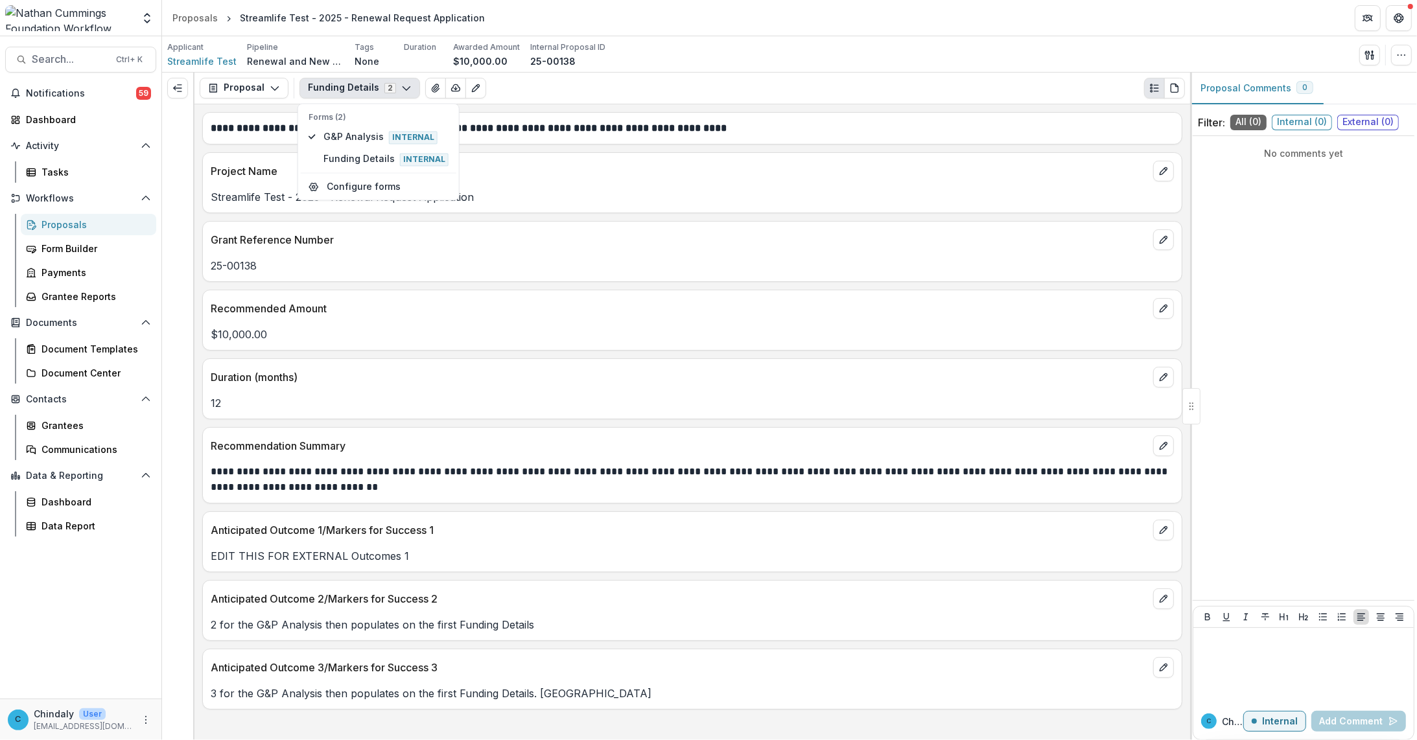
click at [544, 144] on div "**********" at bounding box center [692, 128] width 980 height 32
click at [338, 80] on button "Funding Details 2" at bounding box center [359, 88] width 121 height 21
click at [345, 139] on span "G&P Analysis Internal" at bounding box center [385, 137] width 125 height 14
click at [389, 133] on span "Internal" at bounding box center [413, 138] width 49 height 13
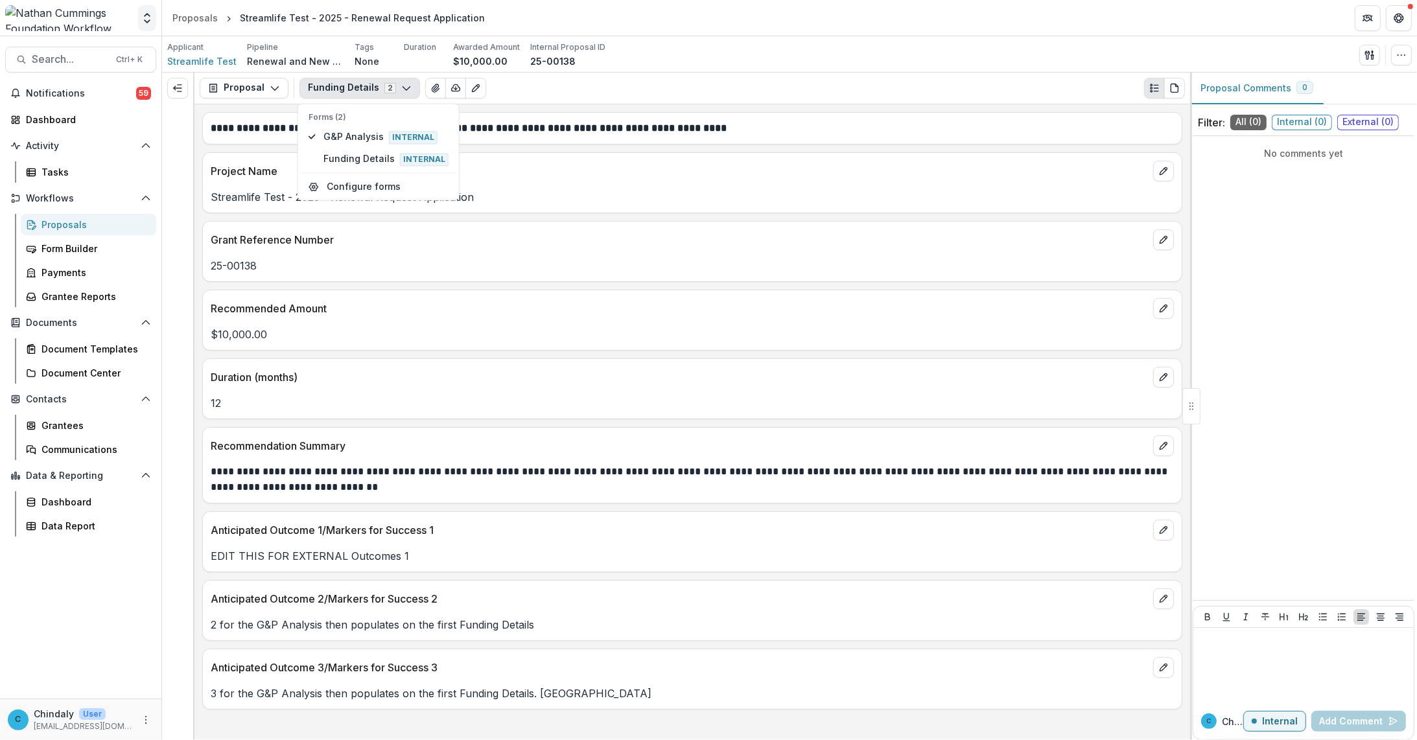
click at [141, 19] on icon "Open entity switcher" at bounding box center [147, 18] width 13 height 13
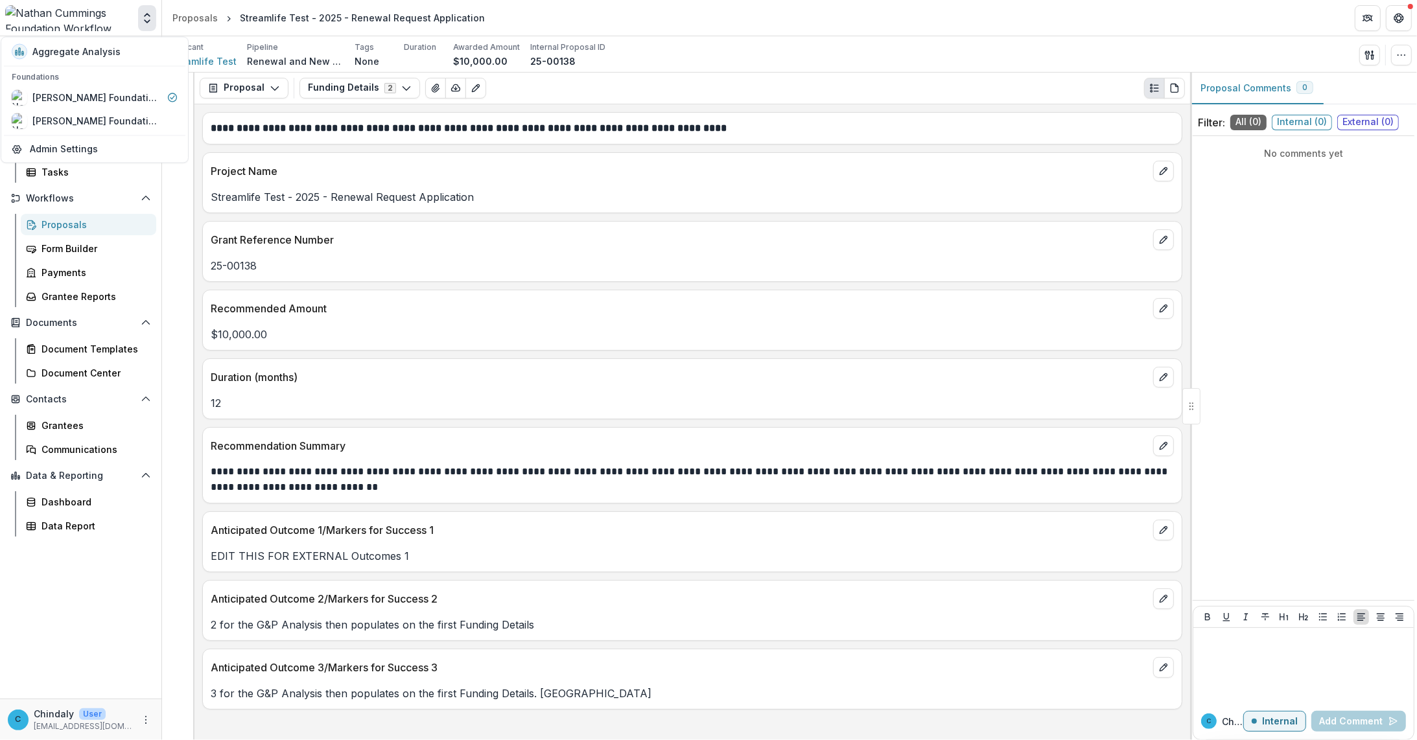
click at [141, 19] on icon "Open entity switcher" at bounding box center [147, 18] width 13 height 13
click at [341, 82] on button "Funding Details 2" at bounding box center [359, 88] width 121 height 21
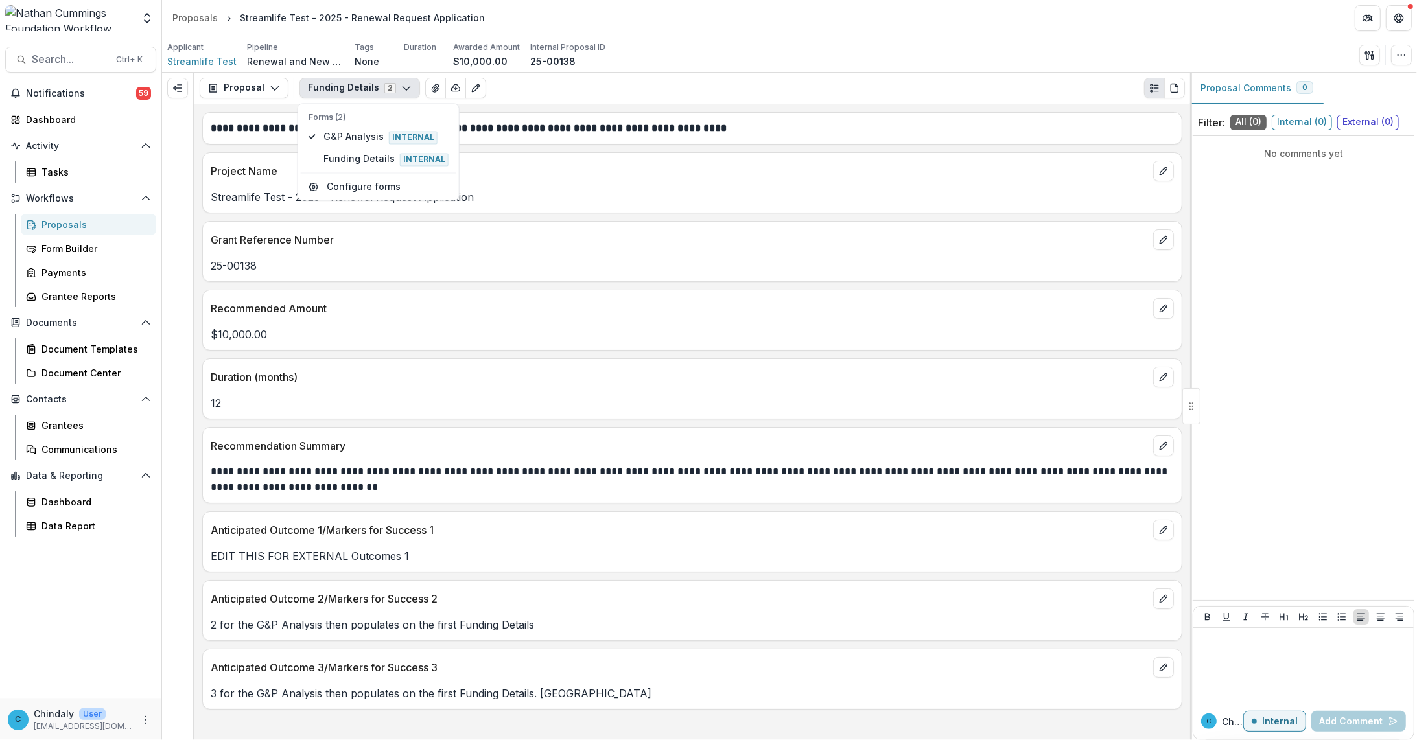
click at [55, 220] on div "Proposals" at bounding box center [93, 225] width 104 height 14
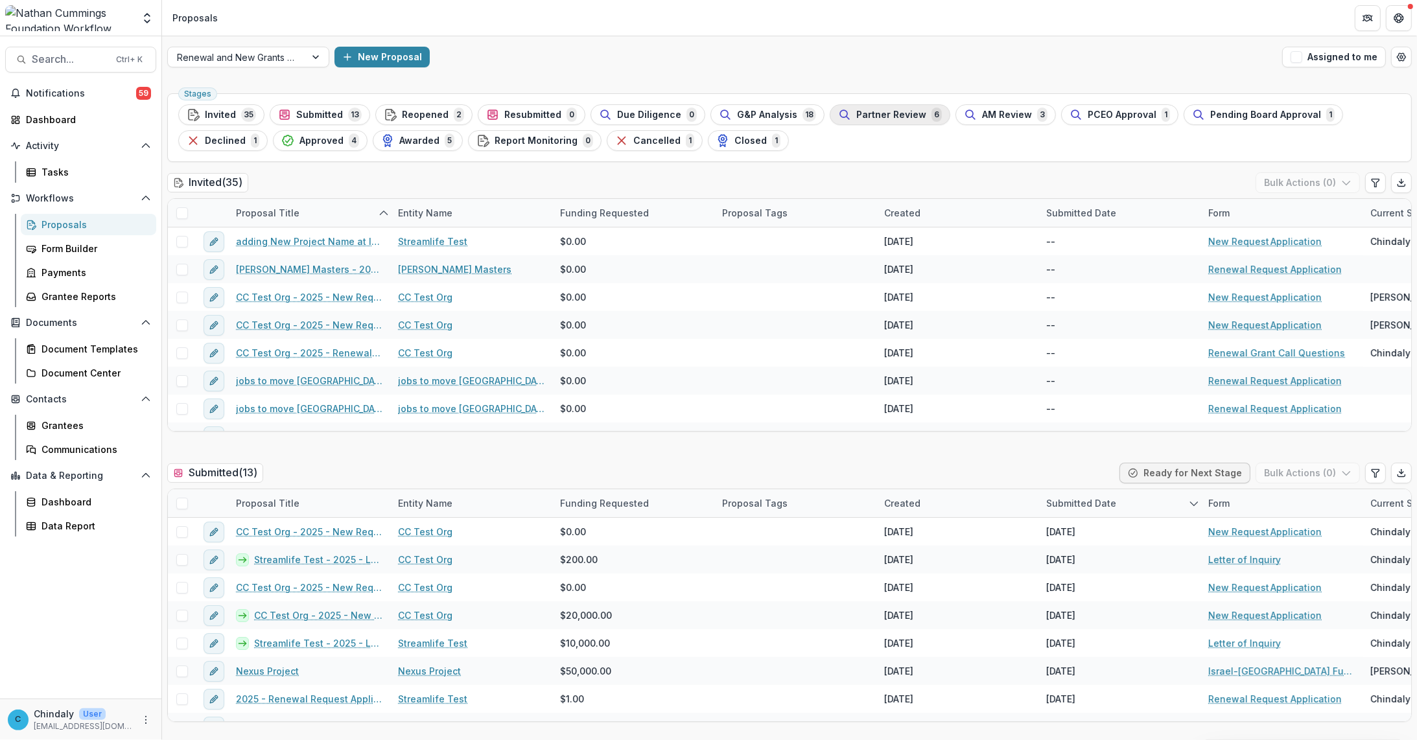
click at [879, 110] on span "Partner Review" at bounding box center [891, 115] width 70 height 11
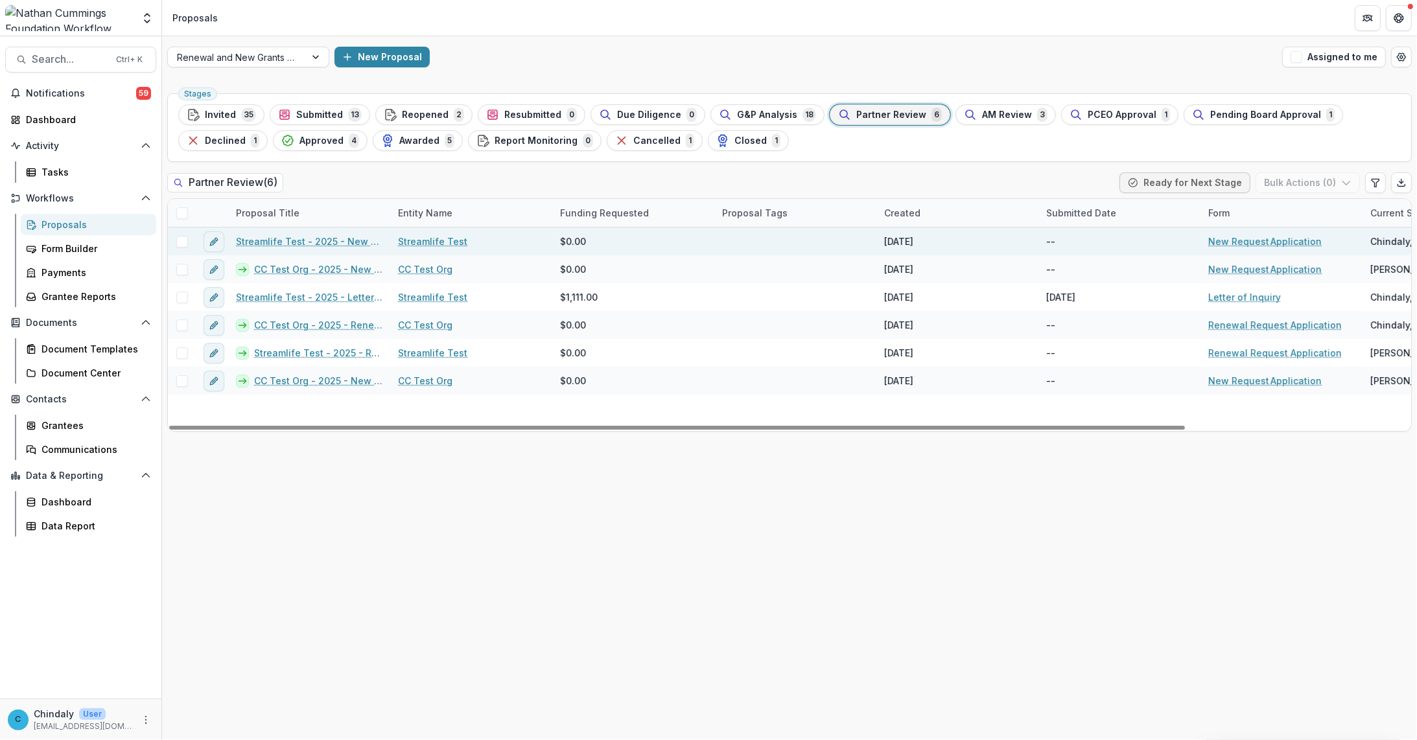
click at [279, 241] on link "Streamlife Test - 2025 - New Request Application" at bounding box center [309, 242] width 146 height 14
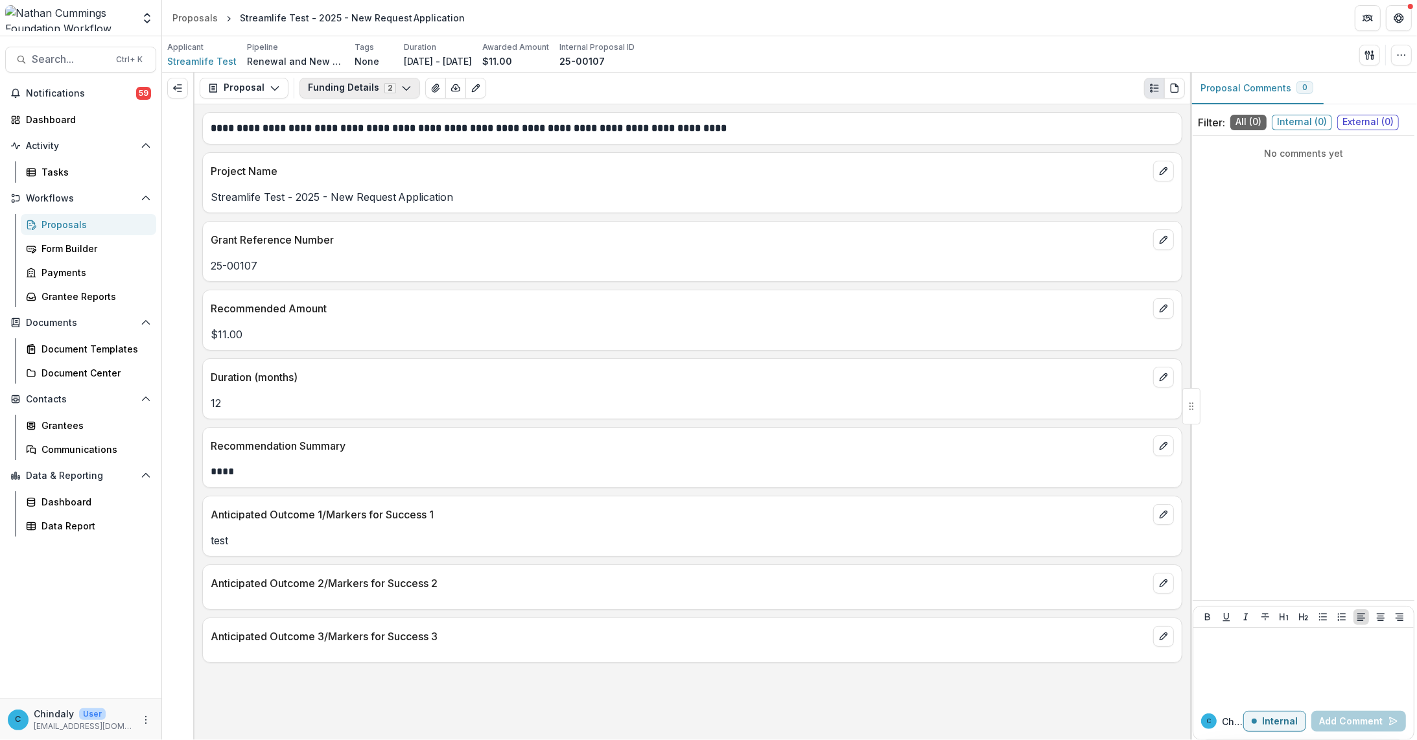
click at [373, 88] on button "Funding Details 2" at bounding box center [359, 88] width 121 height 21
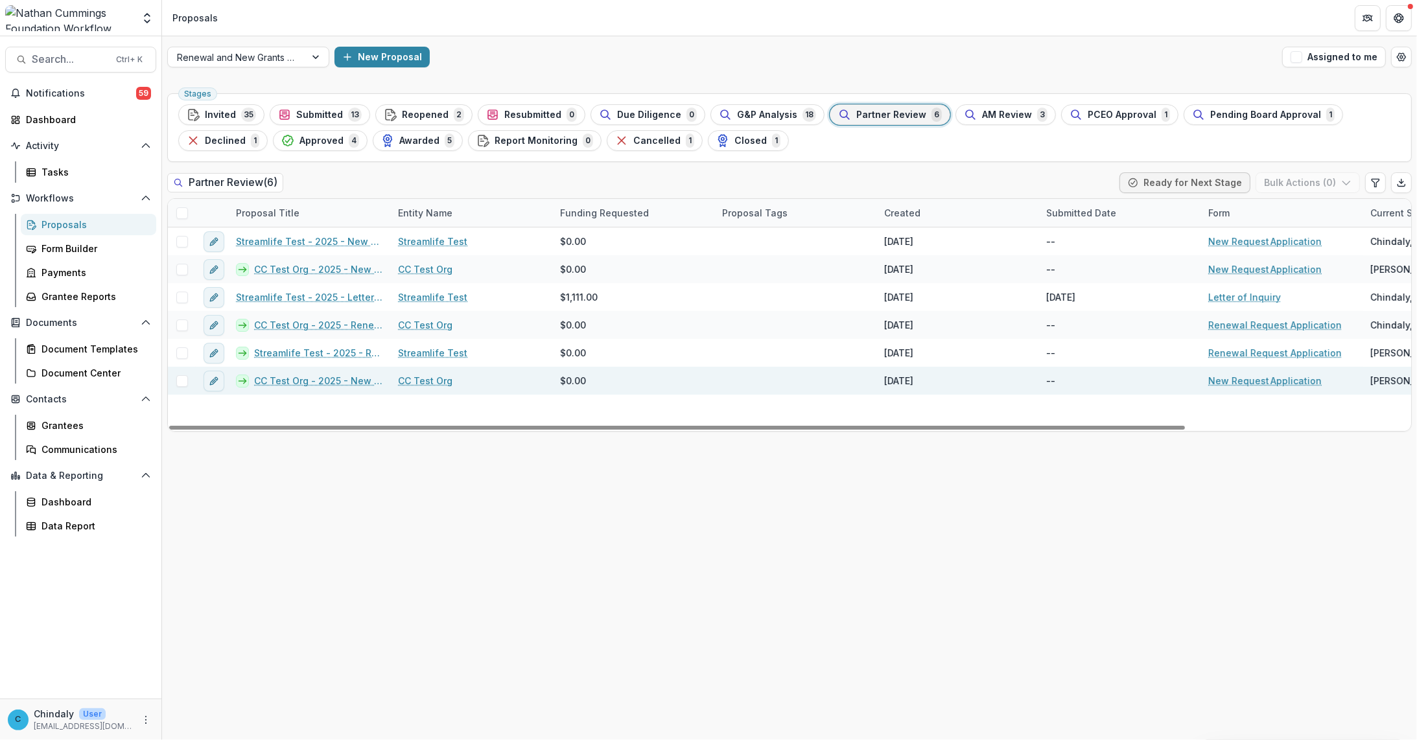
click at [318, 375] on link "CC Test Org - 2025 - New Request Application" at bounding box center [318, 381] width 128 height 14
